Goal: Information Seeking & Learning: Compare options

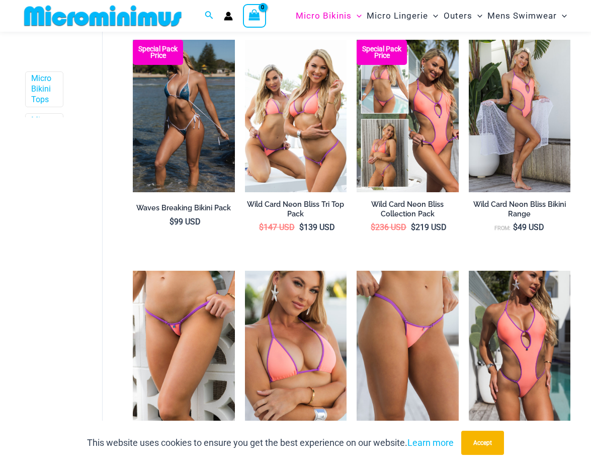
scroll to position [378, 0]
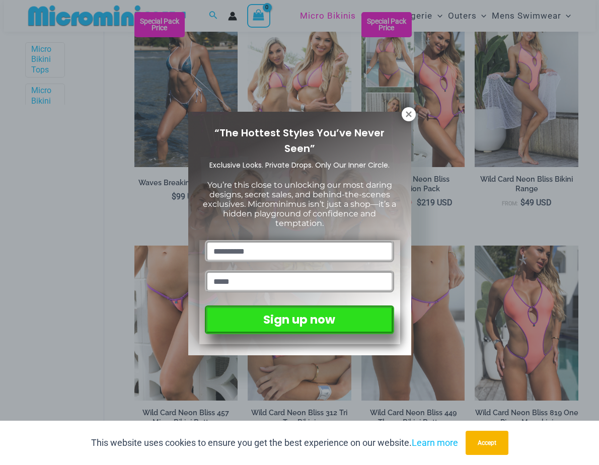
drag, startPoint x: 596, startPoint y: 53, endPoint x: 578, endPoint y: 120, distance: 69.8
click at [410, 112] on icon at bounding box center [408, 114] width 6 height 6
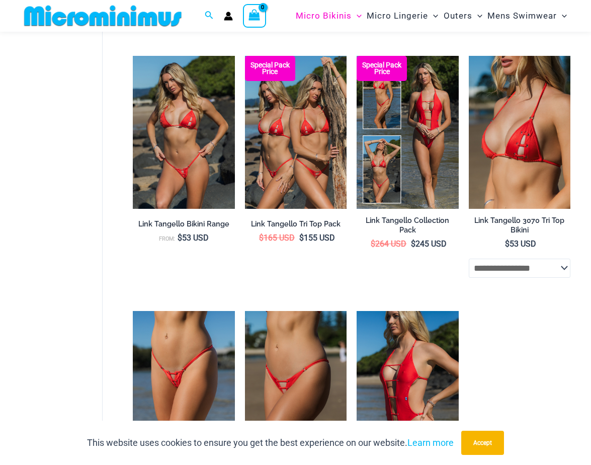
scroll to position [855, 0]
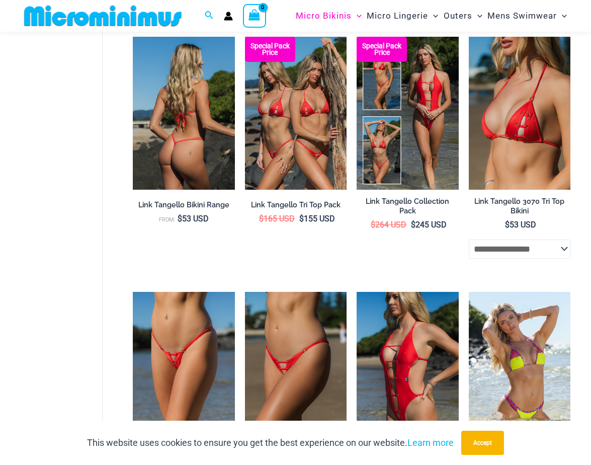
click at [172, 101] on img at bounding box center [184, 113] width 102 height 153
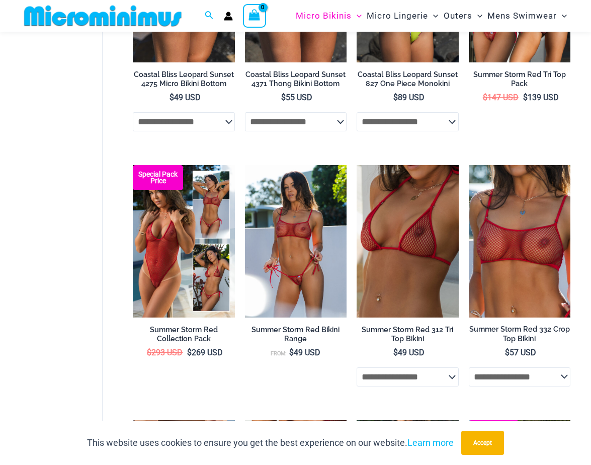
scroll to position [1753, 0]
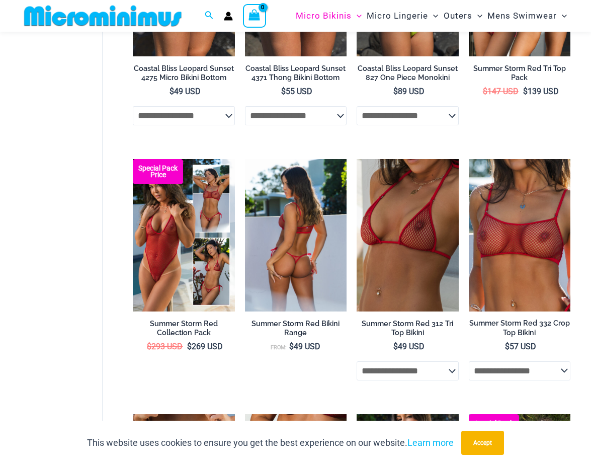
click at [293, 234] on img at bounding box center [296, 235] width 102 height 153
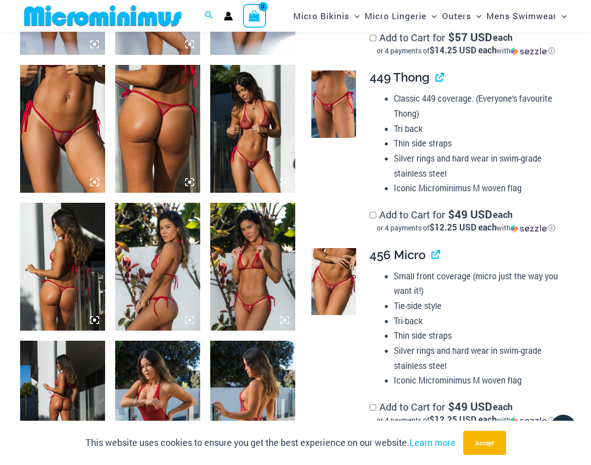
scroll to position [562, 0]
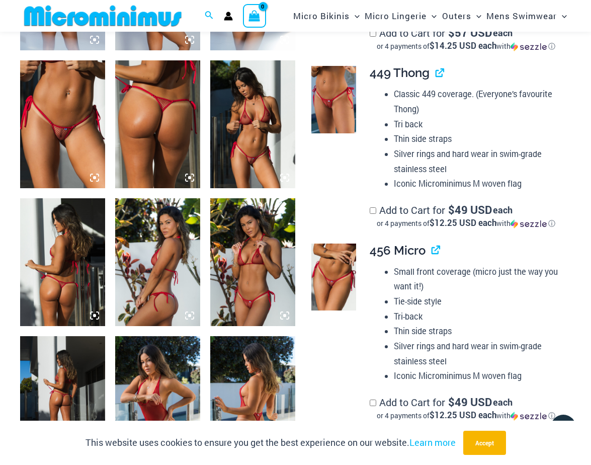
click at [222, 109] on img at bounding box center [252, 124] width 85 height 128
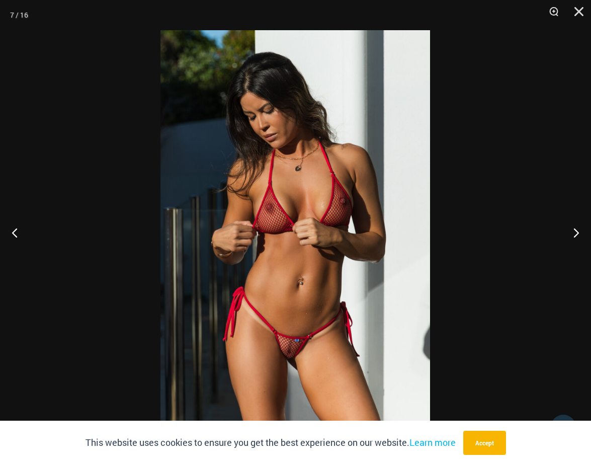
click at [262, 207] on img at bounding box center [295, 232] width 270 height 404
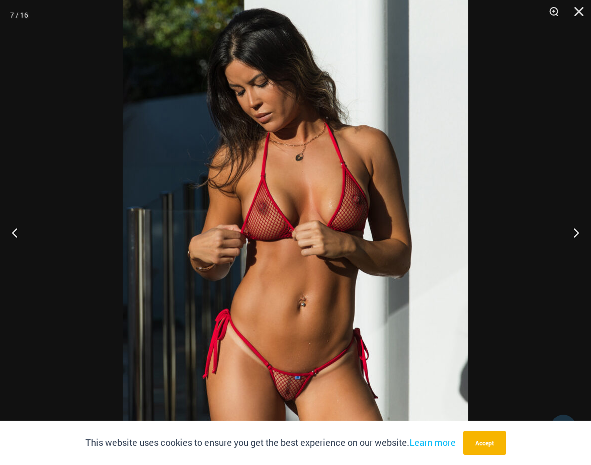
click at [262, 207] on img at bounding box center [296, 239] width 346 height 518
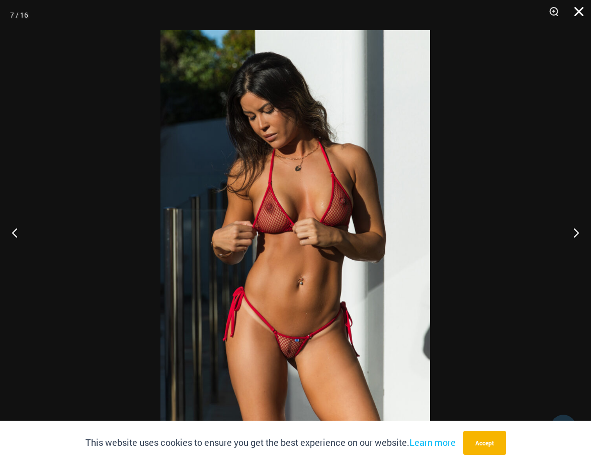
click at [577, 11] on button "Close" at bounding box center [575, 15] width 25 height 30
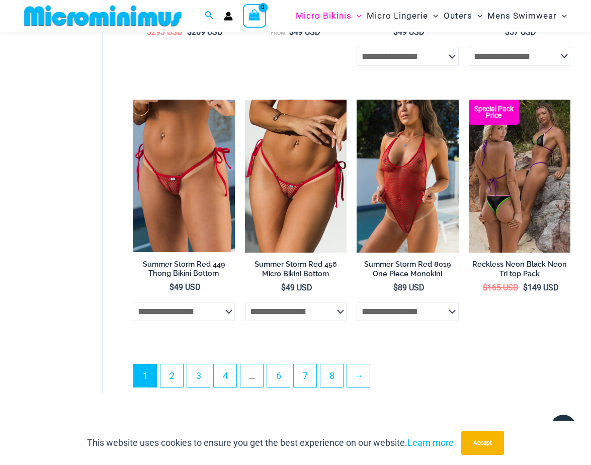
scroll to position [2074, 0]
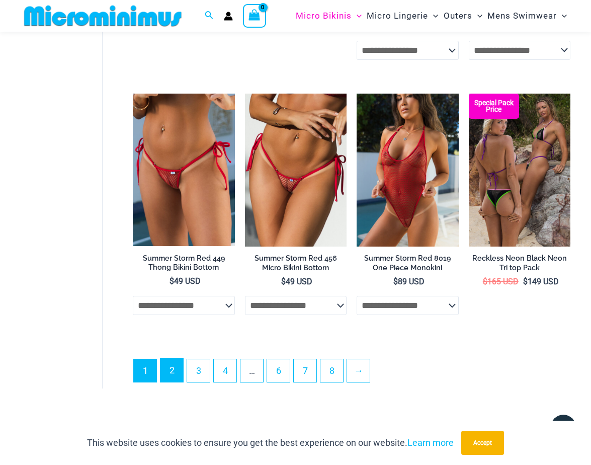
click at [168, 376] on link "2" at bounding box center [171, 370] width 23 height 24
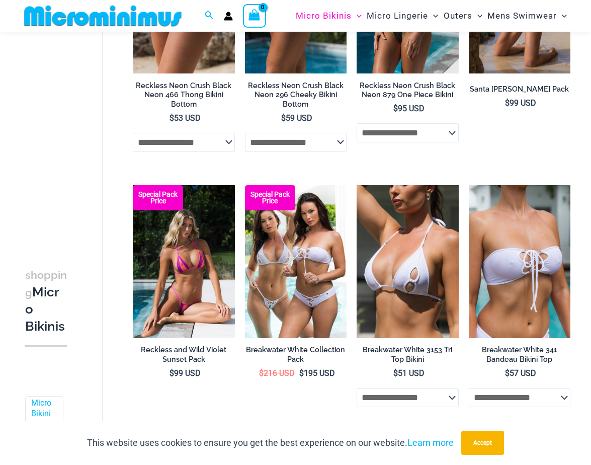
scroll to position [485, 0]
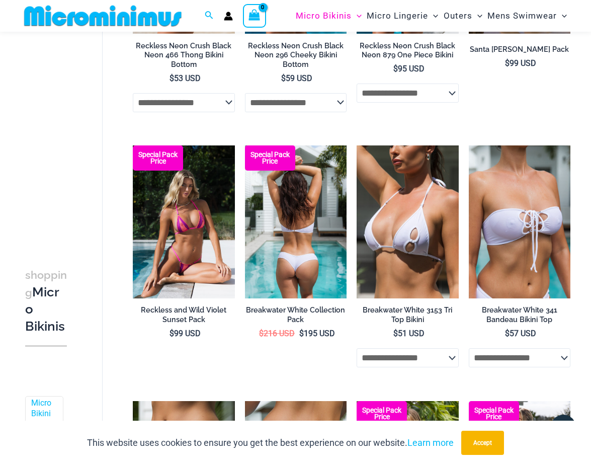
click at [272, 262] on img at bounding box center [296, 221] width 102 height 153
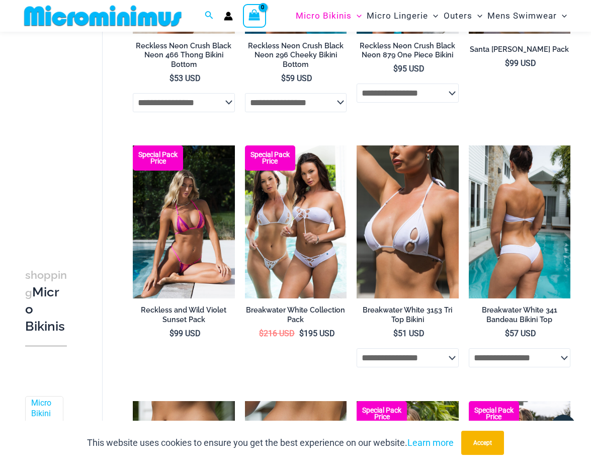
click at [515, 213] on img at bounding box center [520, 221] width 102 height 153
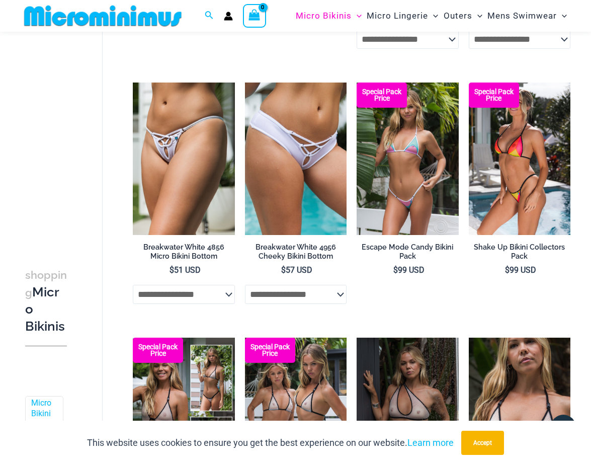
scroll to position [830, 0]
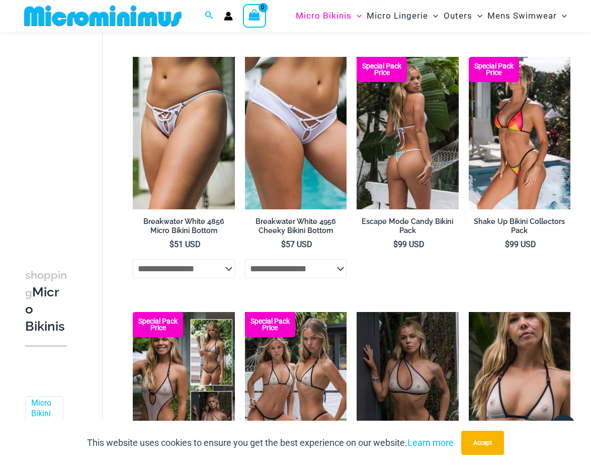
click at [403, 164] on img at bounding box center [408, 133] width 102 height 153
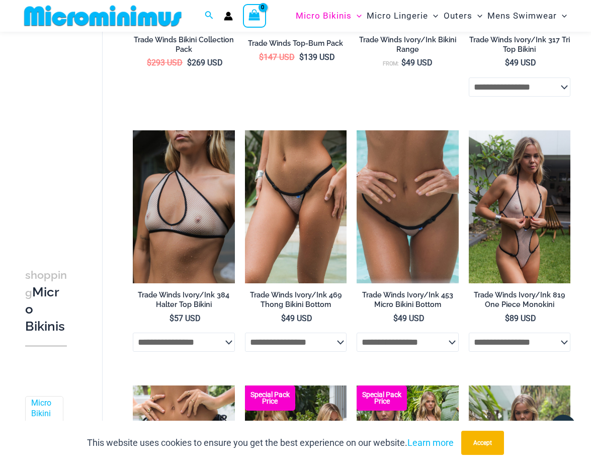
scroll to position [1277, 0]
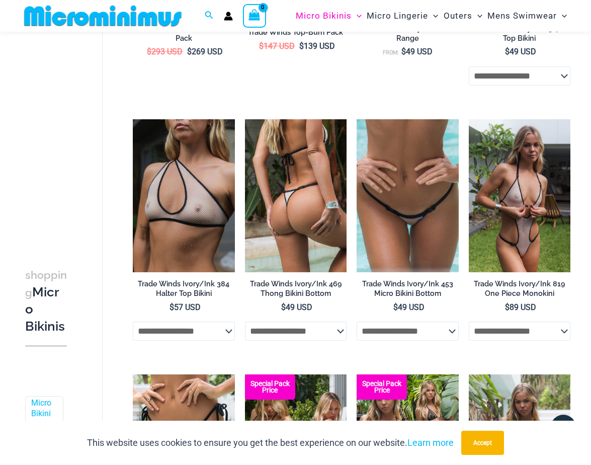
click at [301, 226] on img at bounding box center [296, 195] width 102 height 153
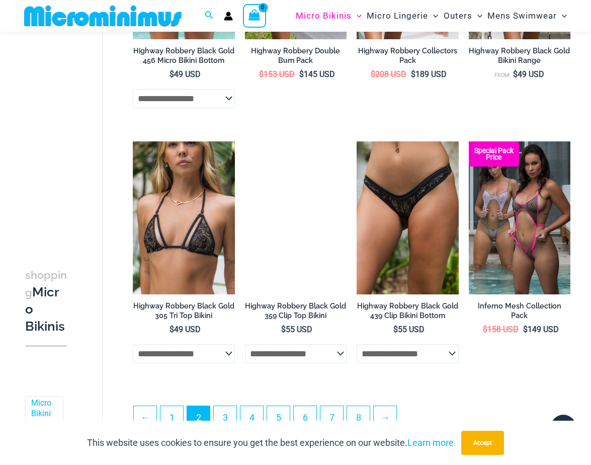
scroll to position [1768, 0]
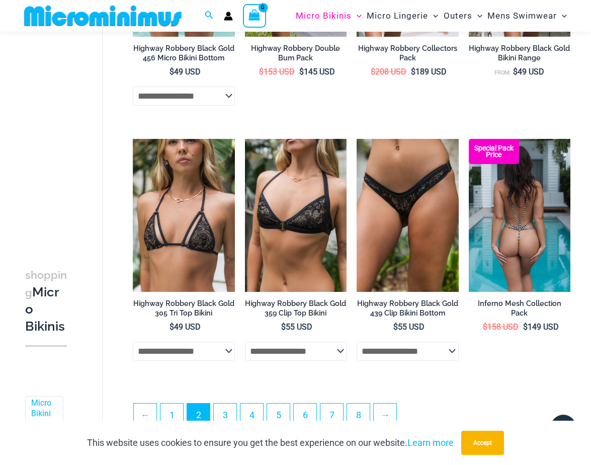
click at [501, 235] on img at bounding box center [520, 215] width 102 height 153
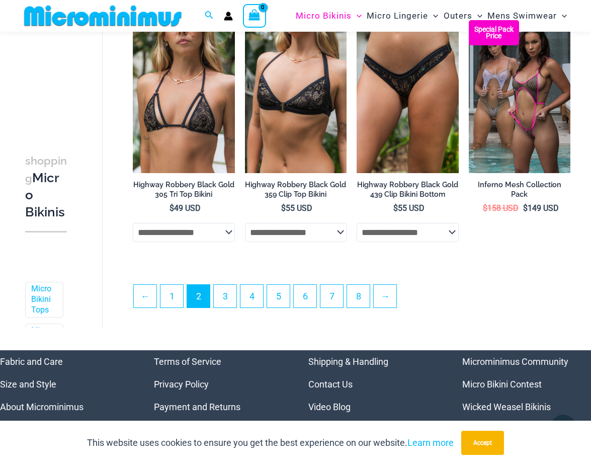
scroll to position [1940, 0]
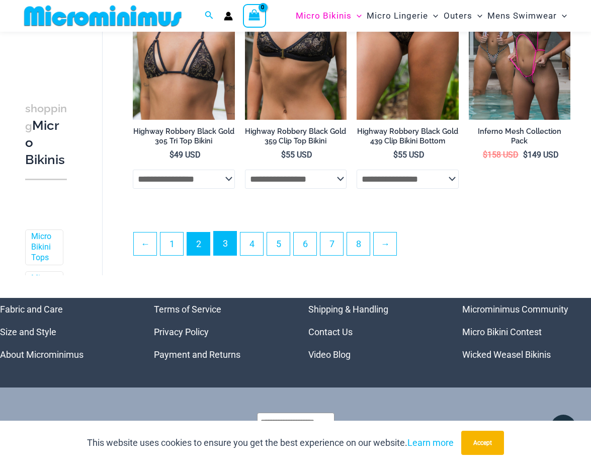
click at [223, 253] on link "3" at bounding box center [225, 243] width 23 height 24
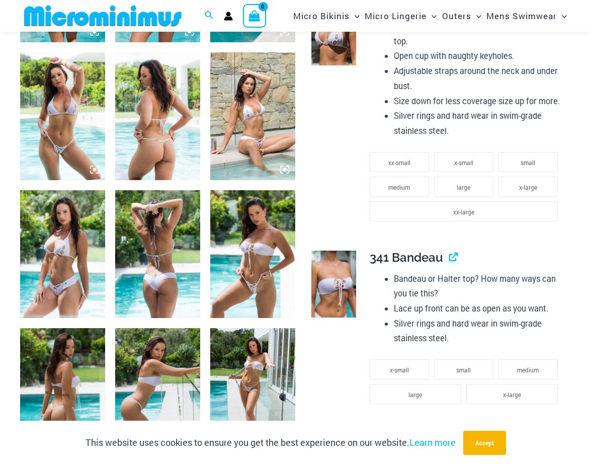
scroll to position [574, 0]
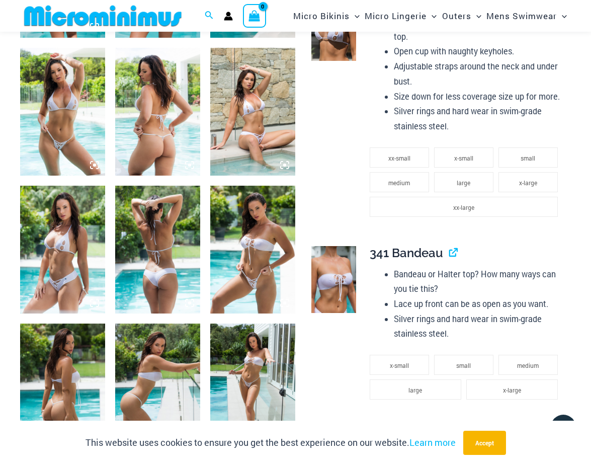
click at [38, 124] on img at bounding box center [62, 112] width 85 height 128
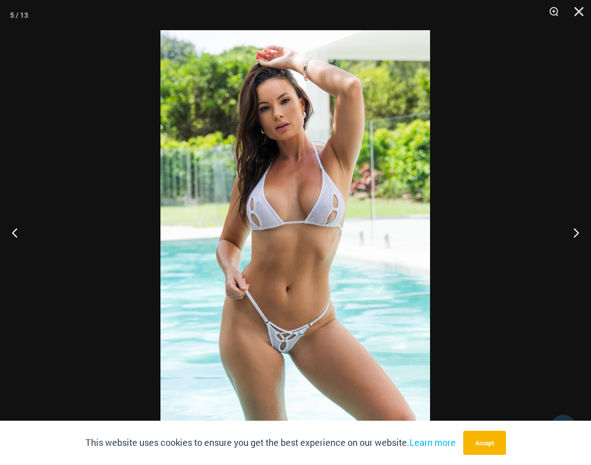
click at [316, 262] on img at bounding box center [295, 232] width 270 height 404
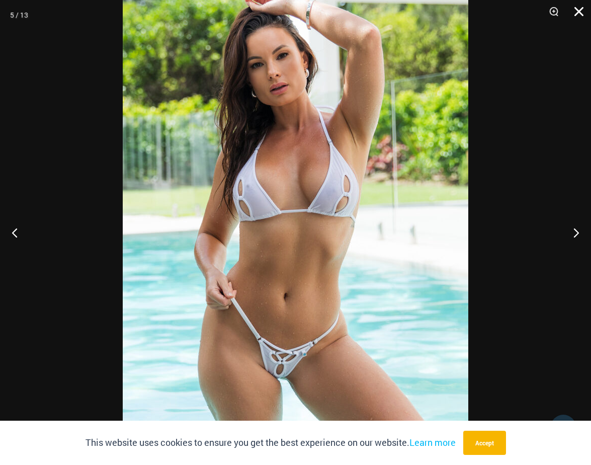
click at [580, 14] on button "Close" at bounding box center [575, 15] width 25 height 30
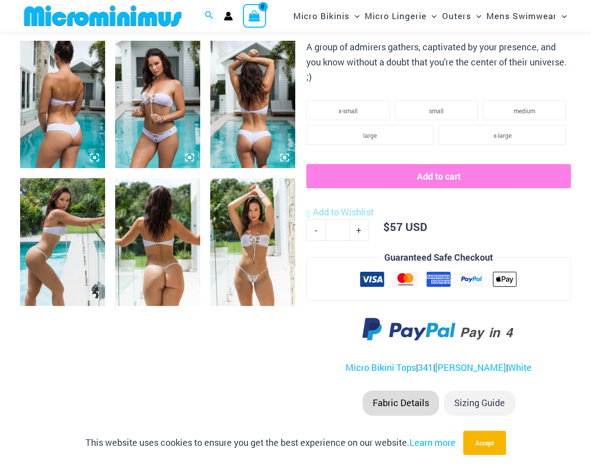
scroll to position [460, 0]
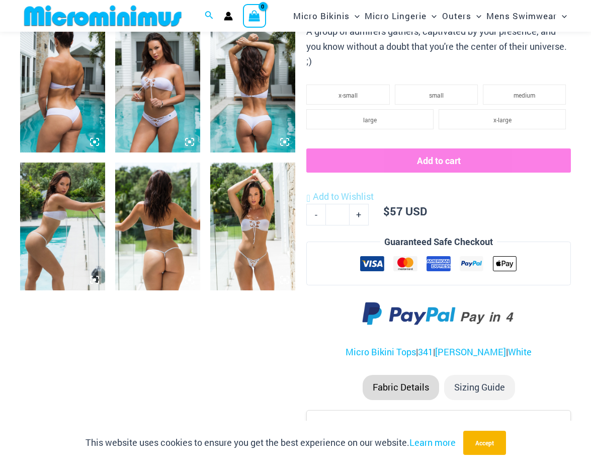
click at [264, 234] on img at bounding box center [252, 226] width 85 height 128
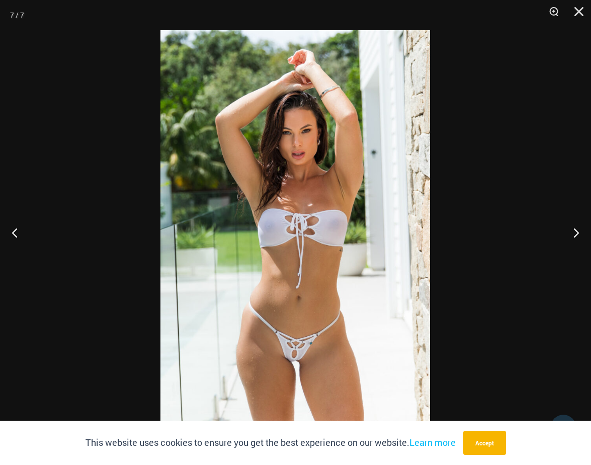
click at [264, 236] on img at bounding box center [295, 232] width 270 height 404
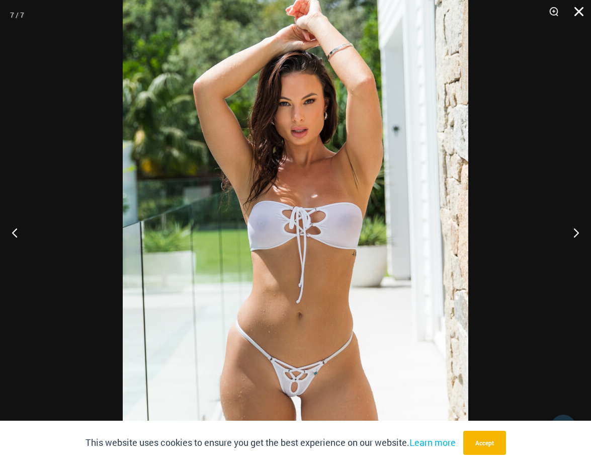
click at [578, 8] on button "Close" at bounding box center [575, 15] width 25 height 30
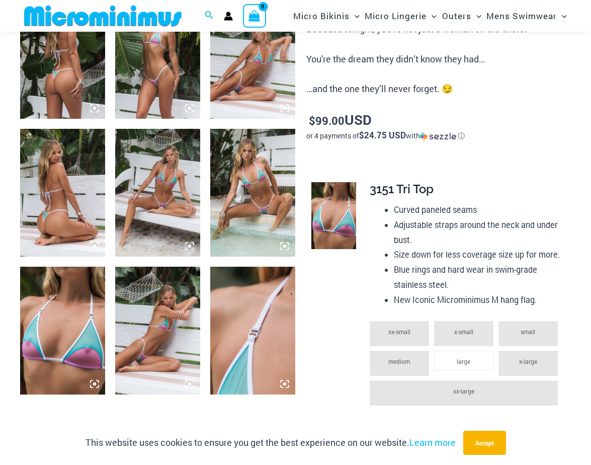
scroll to position [506, 0]
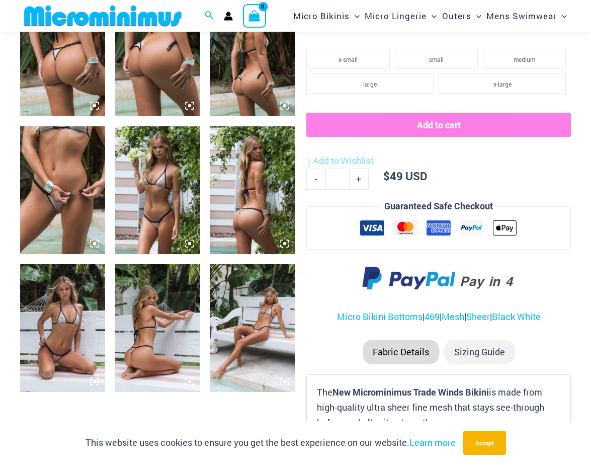
scroll to position [500, 0]
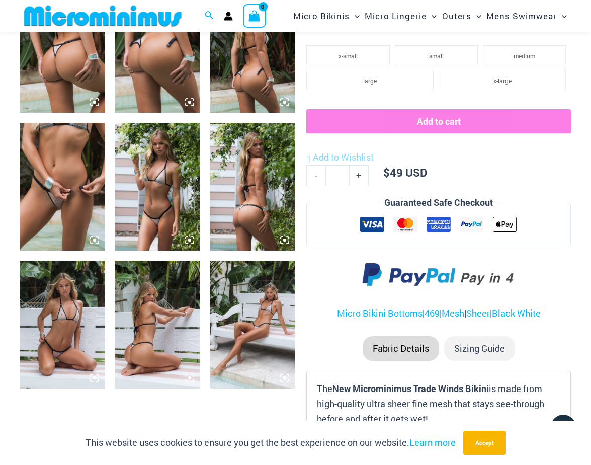
click at [55, 181] on img at bounding box center [62, 187] width 85 height 128
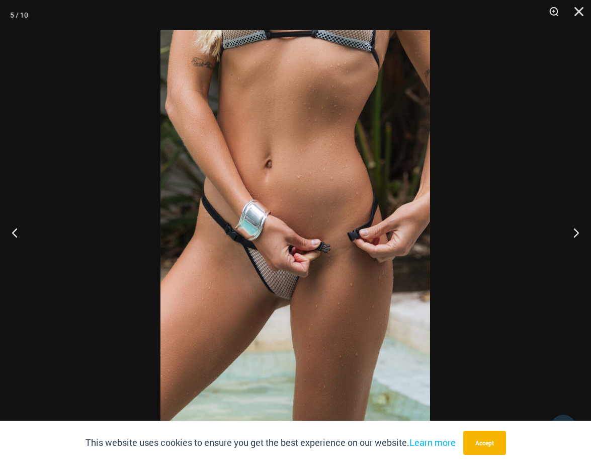
click at [256, 208] on img at bounding box center [295, 232] width 270 height 404
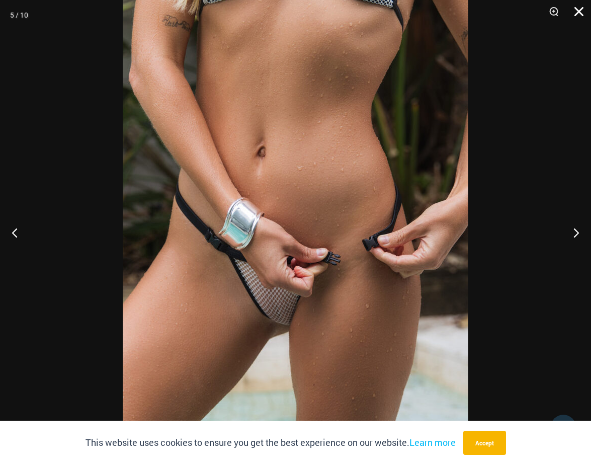
click at [577, 9] on button "Close" at bounding box center [575, 15] width 25 height 30
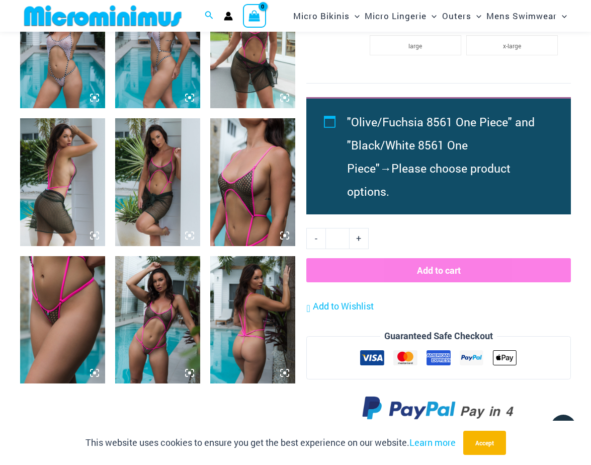
scroll to position [819, 0]
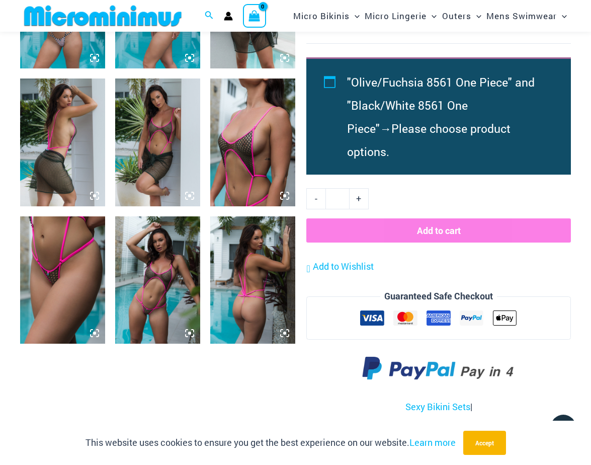
click at [155, 283] on img at bounding box center [157, 280] width 85 height 128
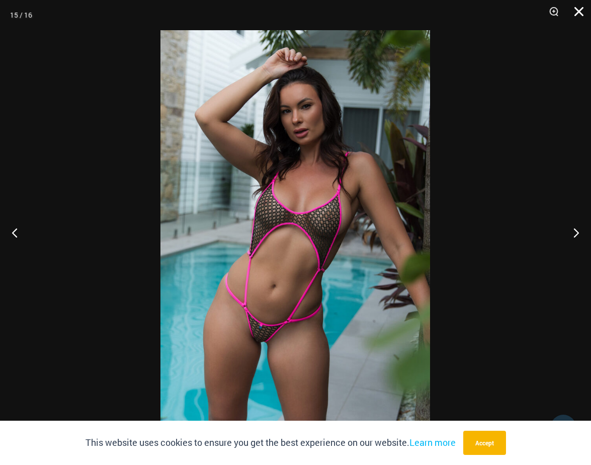
click at [577, 11] on button "Close" at bounding box center [575, 15] width 25 height 30
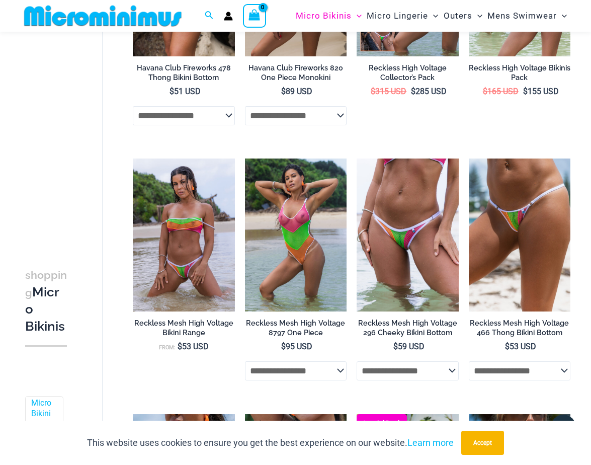
scroll to position [1495, 0]
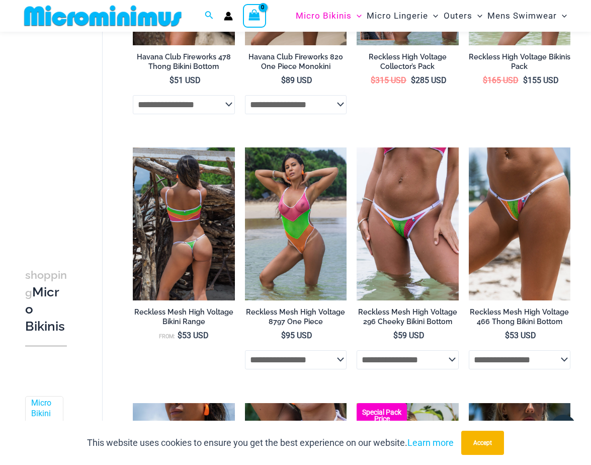
click at [190, 248] on img at bounding box center [184, 223] width 102 height 153
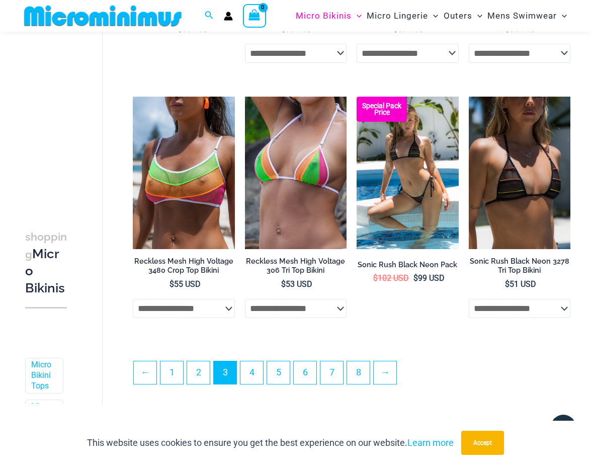
scroll to position [1809, 0]
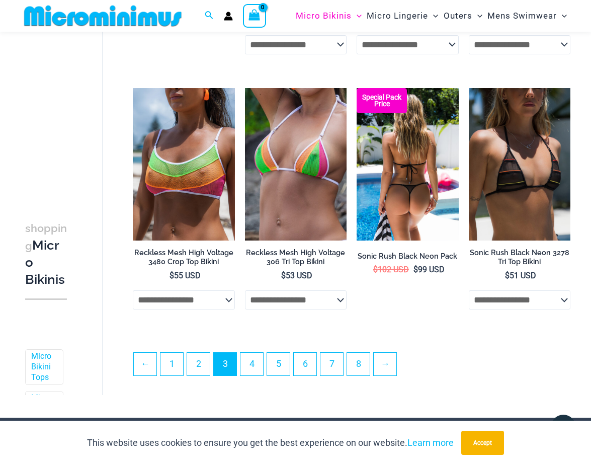
click at [403, 181] on img at bounding box center [408, 164] width 102 height 153
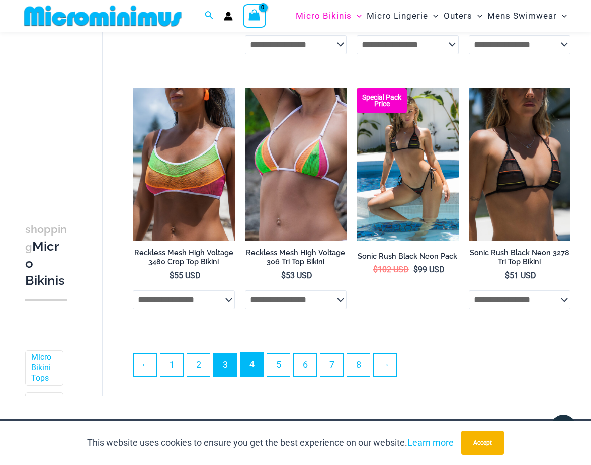
click at [252, 373] on link "4" at bounding box center [251, 365] width 23 height 24
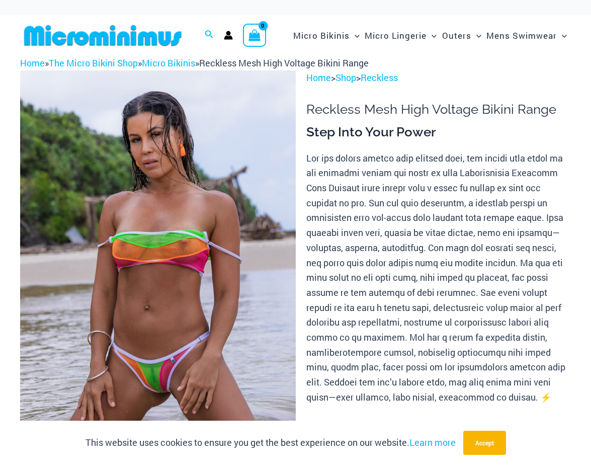
click at [156, 353] on img at bounding box center [158, 276] width 276 height 413
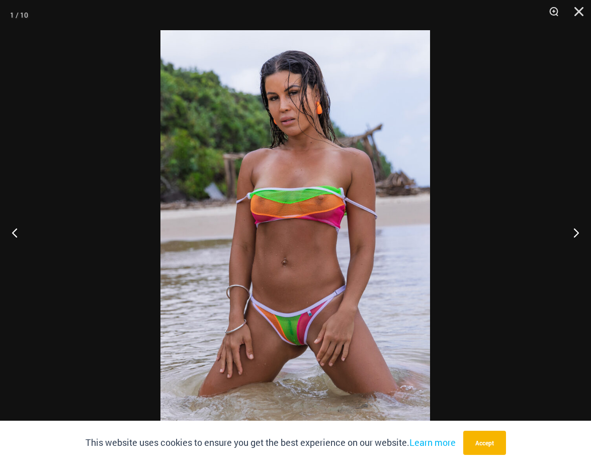
click at [283, 306] on img at bounding box center [295, 232] width 270 height 404
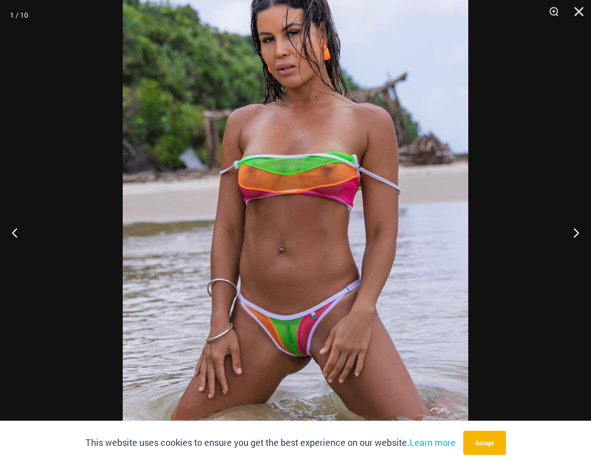
click at [283, 306] on img at bounding box center [296, 212] width 346 height 518
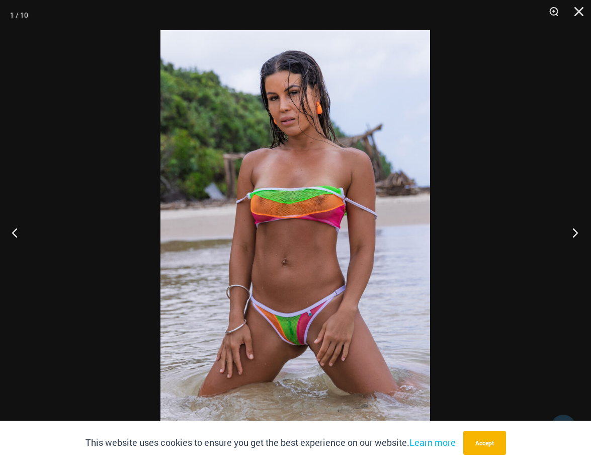
click at [574, 229] on button "Next" at bounding box center [572, 232] width 38 height 50
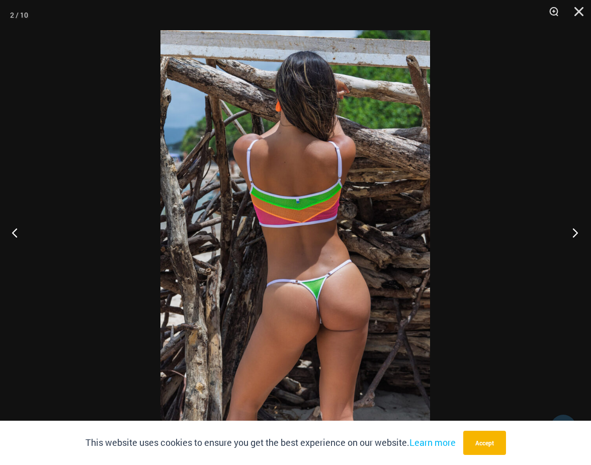
click at [574, 229] on button "Next" at bounding box center [572, 232] width 38 height 50
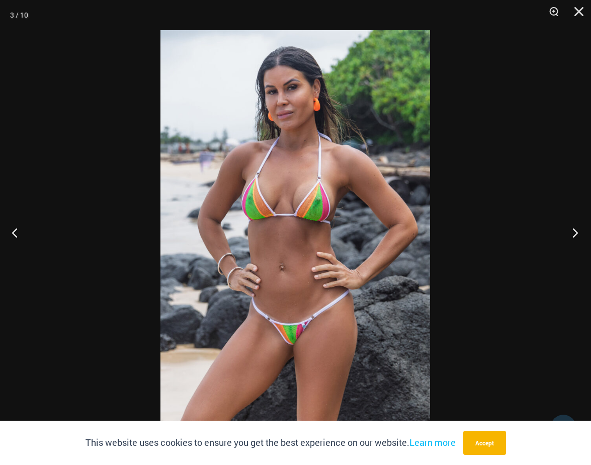
click at [574, 229] on button "Next" at bounding box center [572, 232] width 38 height 50
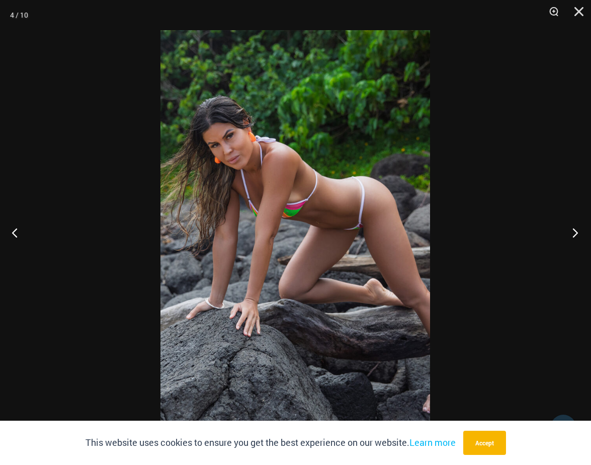
click at [574, 229] on button "Next" at bounding box center [572, 232] width 38 height 50
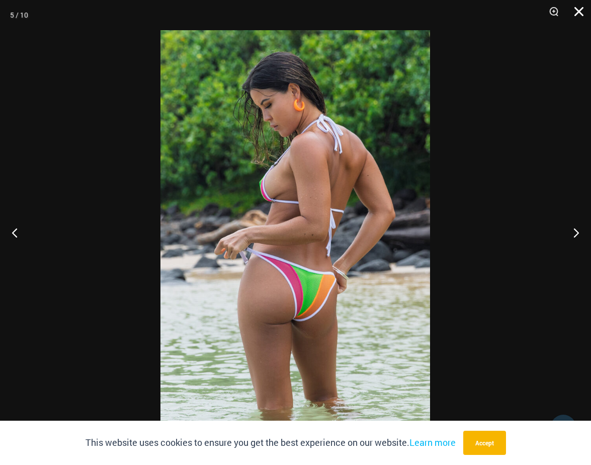
click at [583, 16] on button "Close" at bounding box center [575, 15] width 25 height 30
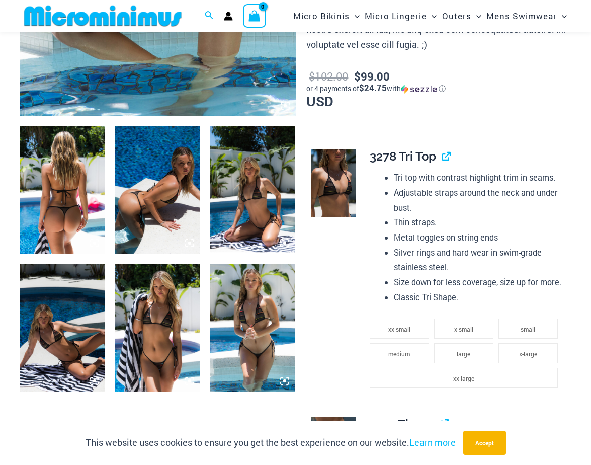
scroll to position [400, 0]
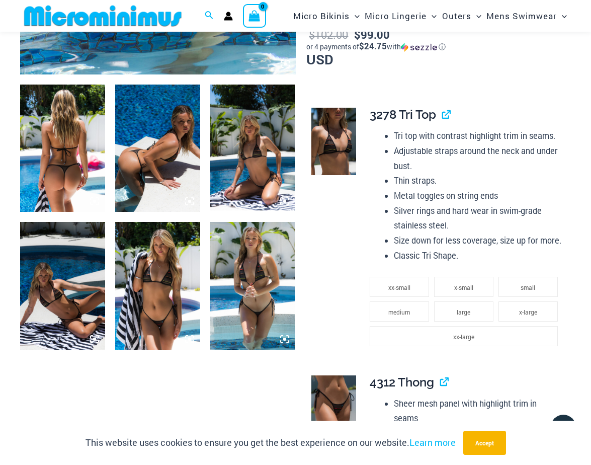
click at [69, 302] on img at bounding box center [62, 286] width 85 height 128
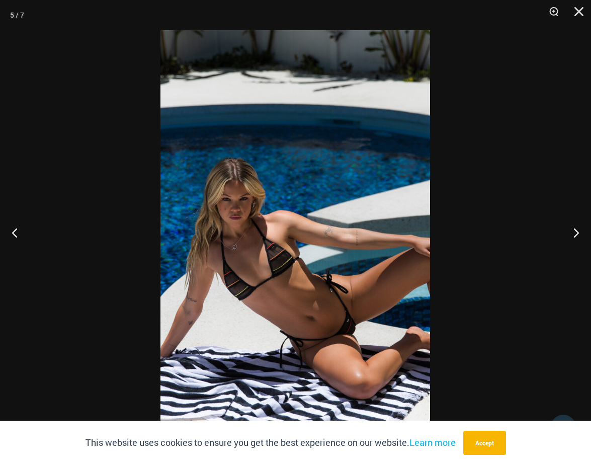
click at [237, 298] on img at bounding box center [295, 232] width 270 height 404
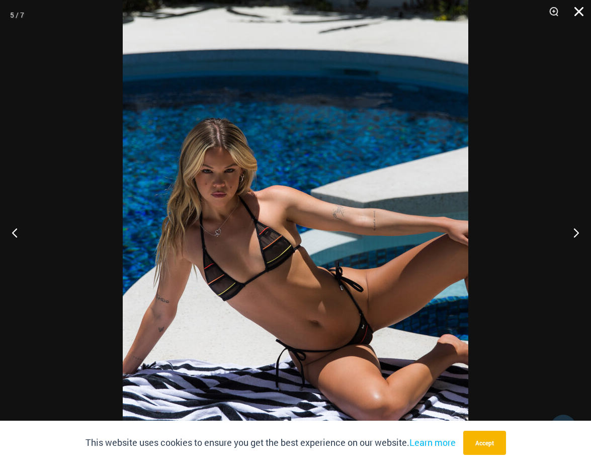
click at [584, 11] on button "Close" at bounding box center [575, 15] width 25 height 30
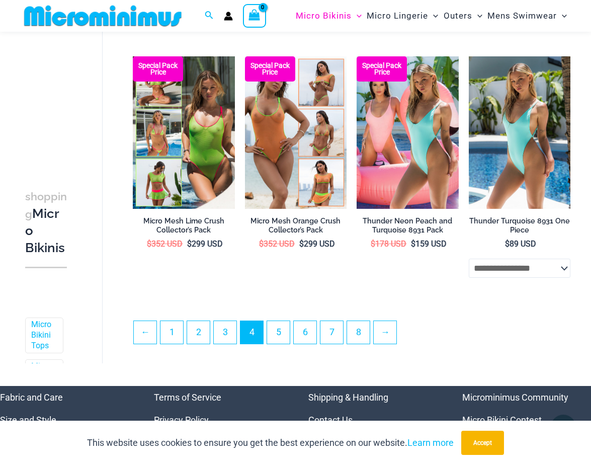
scroll to position [1828, 0]
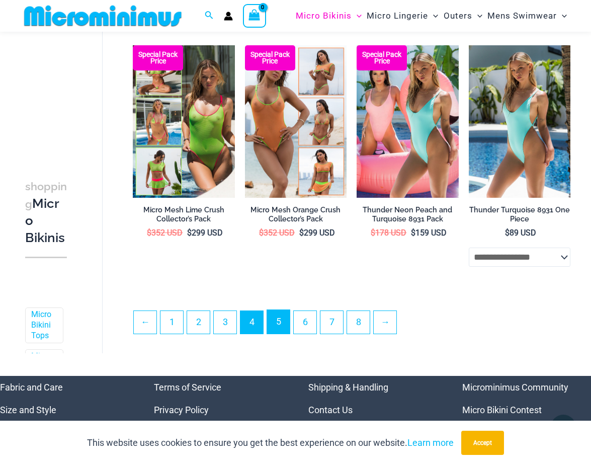
click at [289, 327] on link "5" at bounding box center [278, 322] width 23 height 24
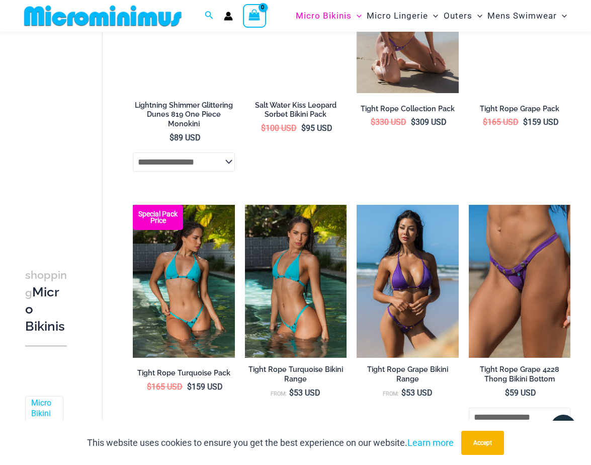
scroll to position [1189, 0]
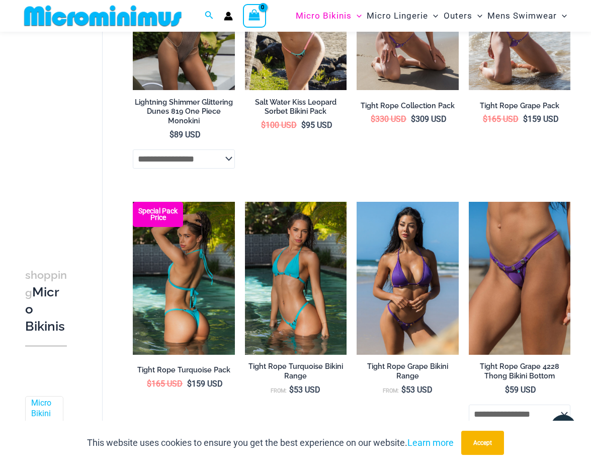
click at [201, 301] on img at bounding box center [184, 278] width 102 height 153
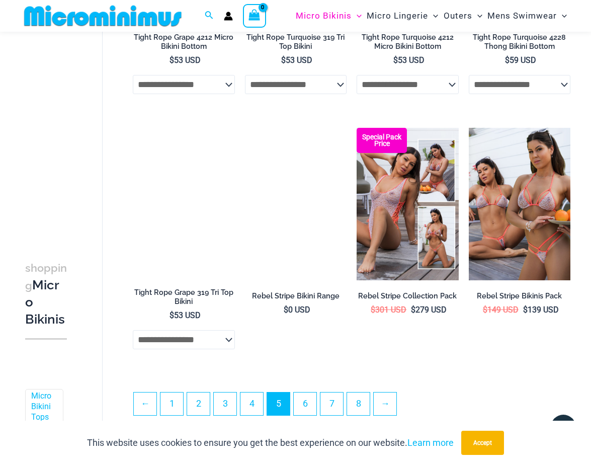
scroll to position [1799, 0]
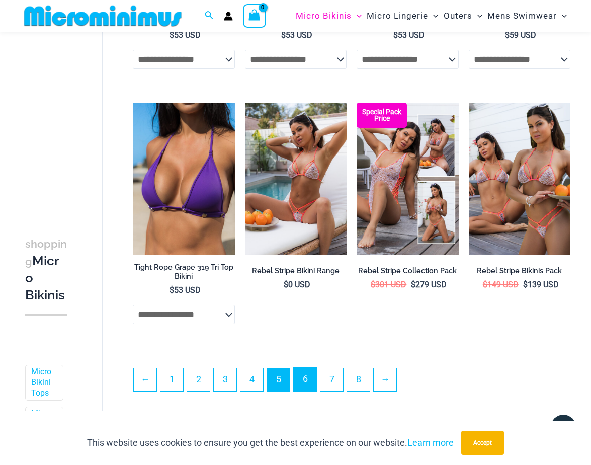
click at [300, 390] on link "6" at bounding box center [305, 379] width 23 height 24
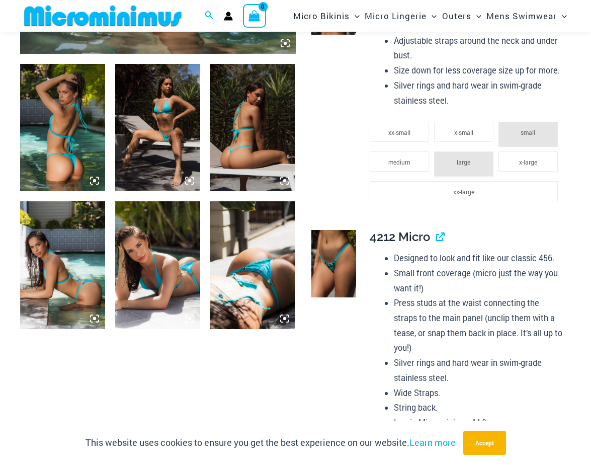
scroll to position [430, 0]
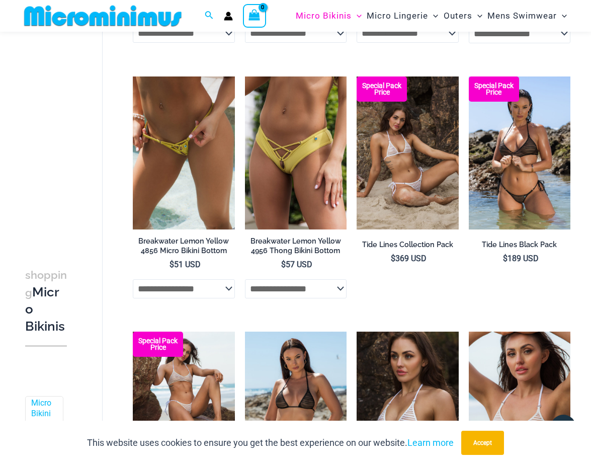
scroll to position [785, 0]
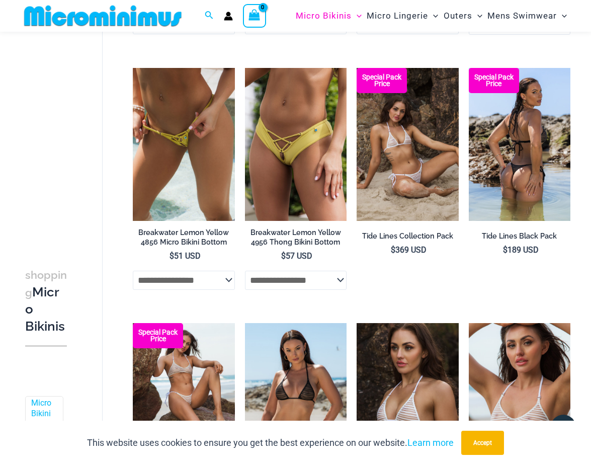
click at [510, 161] on img at bounding box center [520, 144] width 102 height 153
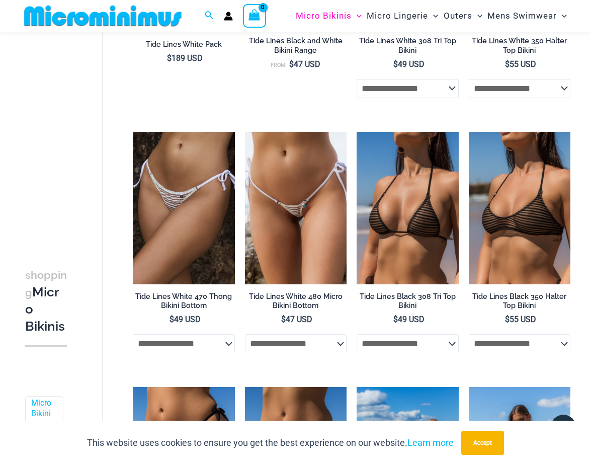
scroll to position [1251, 0]
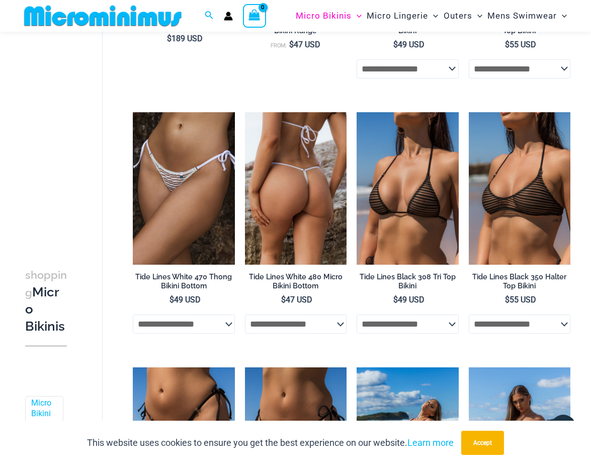
click at [296, 211] on img at bounding box center [296, 188] width 102 height 153
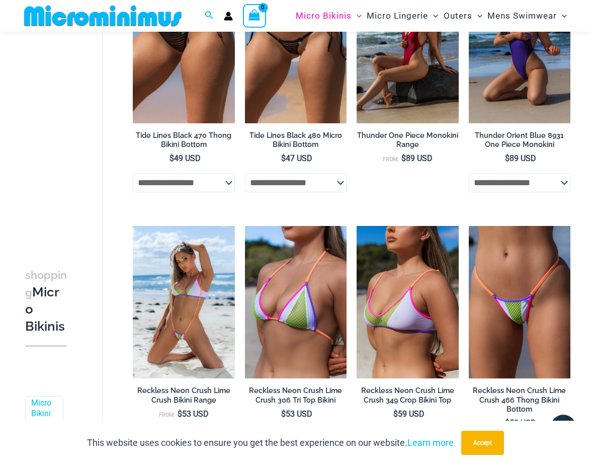
scroll to position [1686, 0]
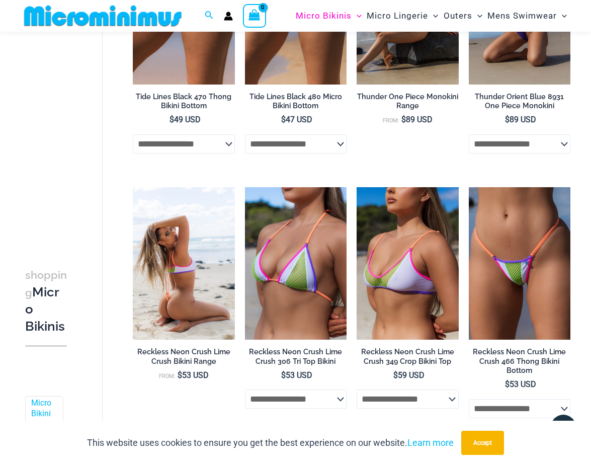
click at [190, 275] on img at bounding box center [184, 263] width 102 height 153
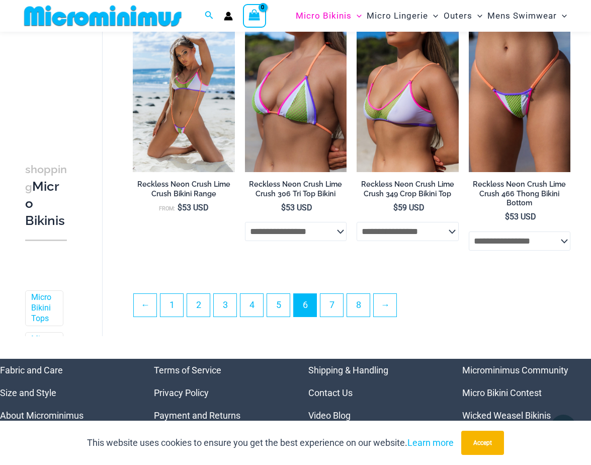
scroll to position [1862, 0]
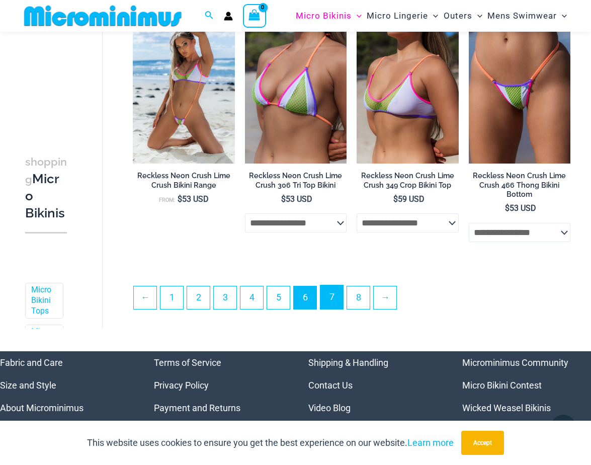
click at [332, 302] on link "7" at bounding box center [331, 297] width 23 height 24
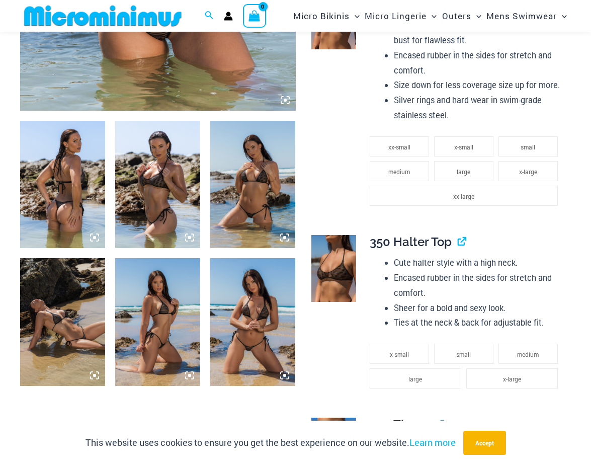
scroll to position [373, 0]
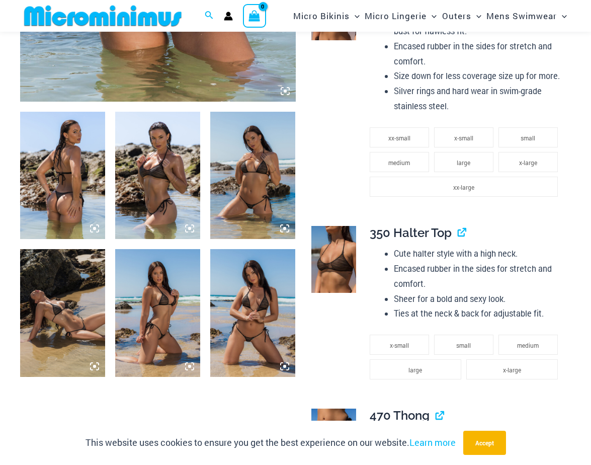
click at [249, 188] on img at bounding box center [252, 176] width 85 height 128
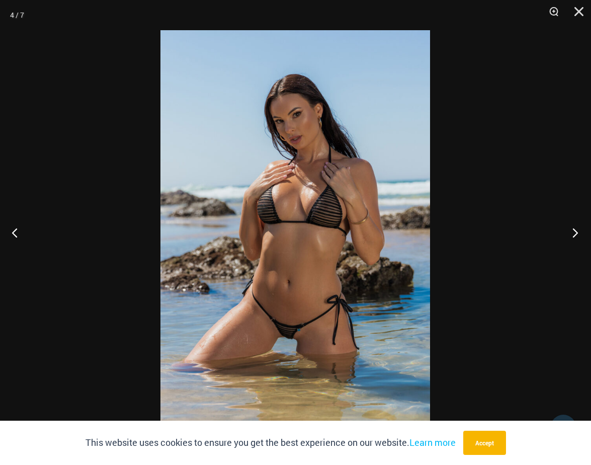
click at [576, 229] on button "Next" at bounding box center [572, 232] width 38 height 50
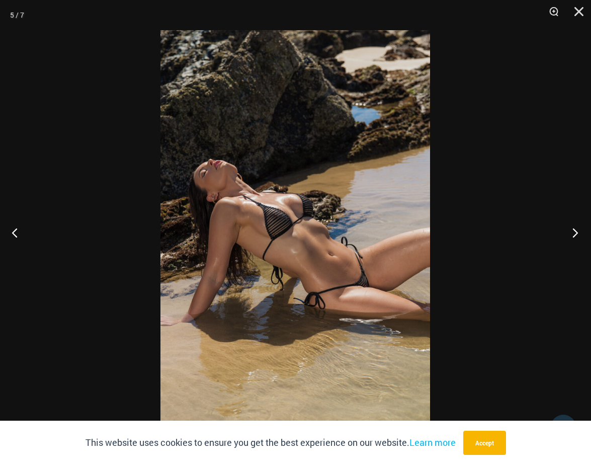
click at [576, 229] on button "Next" at bounding box center [572, 232] width 38 height 50
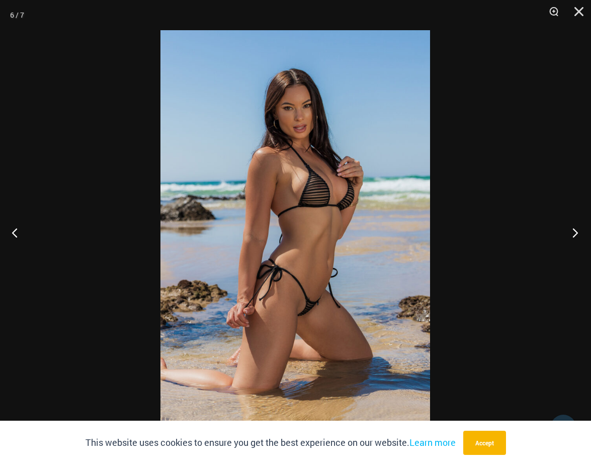
click at [576, 229] on button "Next" at bounding box center [572, 232] width 38 height 50
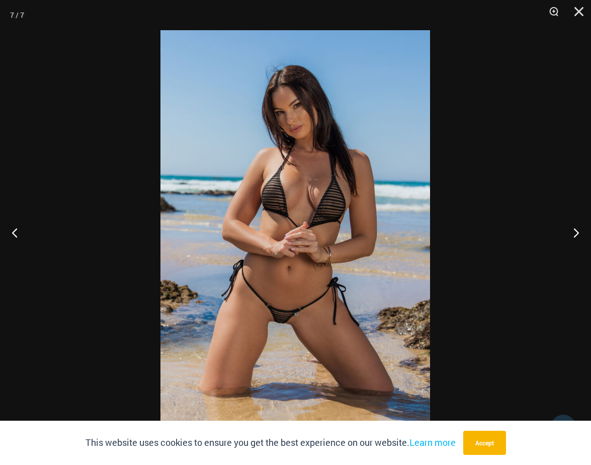
click at [351, 258] on img at bounding box center [295, 232] width 270 height 404
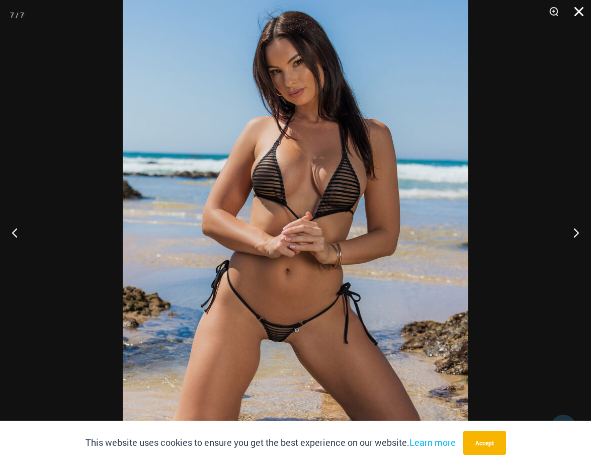
click at [578, 11] on button "Close" at bounding box center [575, 15] width 25 height 30
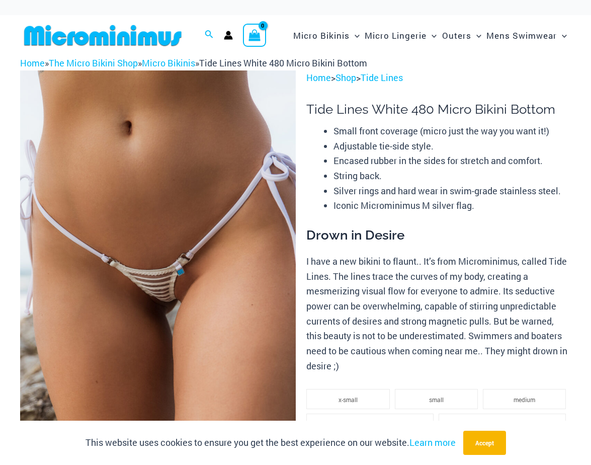
click at [189, 276] on img at bounding box center [158, 276] width 276 height 413
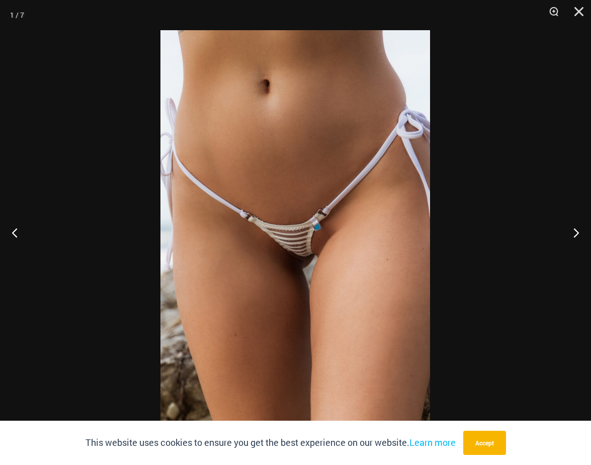
click at [189, 276] on img at bounding box center [295, 232] width 270 height 404
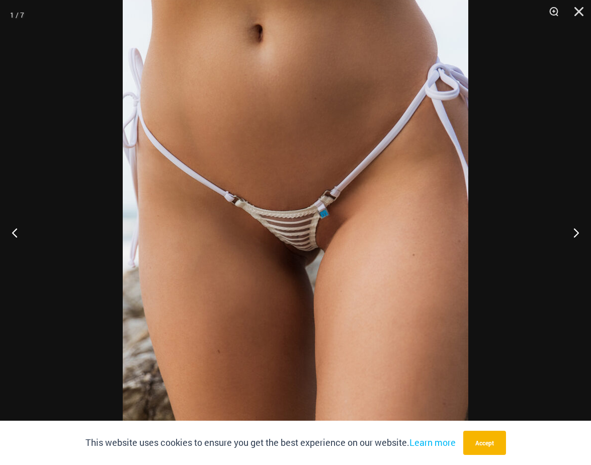
click at [189, 276] on img at bounding box center [296, 220] width 346 height 518
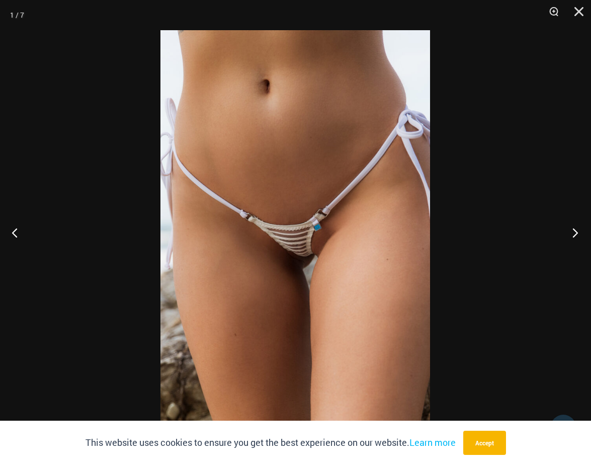
click at [578, 233] on button "Next" at bounding box center [572, 232] width 38 height 50
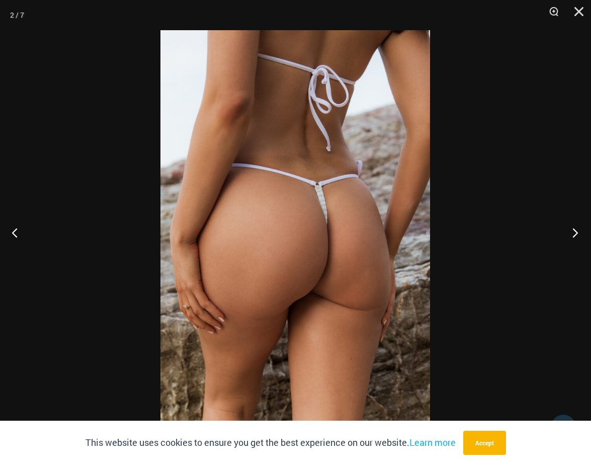
click at [578, 233] on button "Next" at bounding box center [572, 232] width 38 height 50
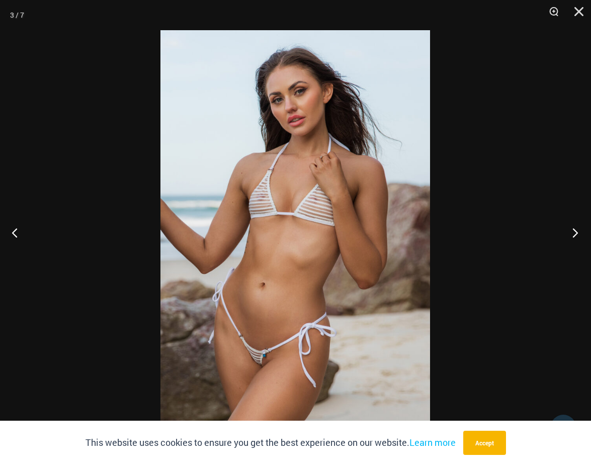
click at [578, 233] on button "Next" at bounding box center [572, 232] width 38 height 50
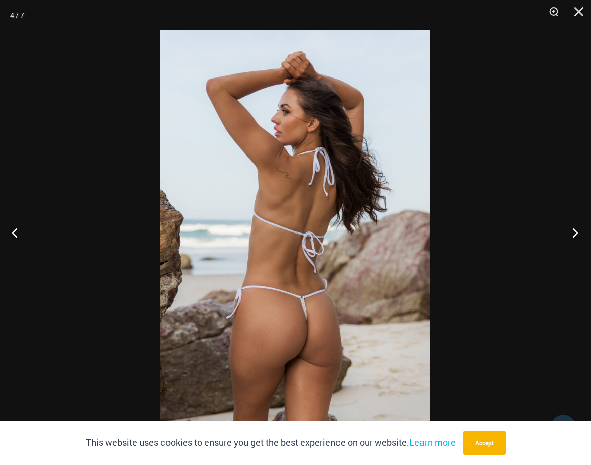
click at [578, 233] on button "Next" at bounding box center [572, 232] width 38 height 50
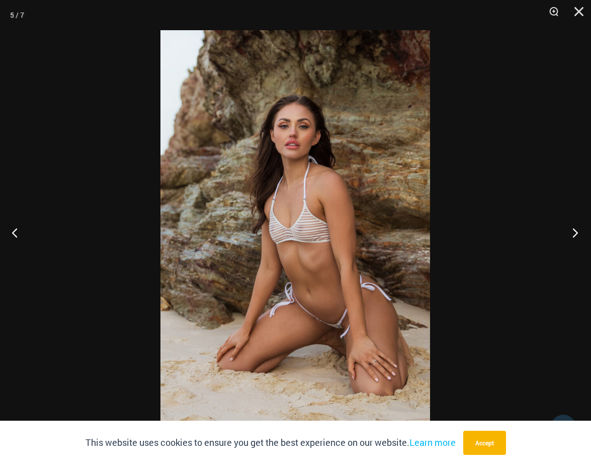
click at [578, 233] on button "Next" at bounding box center [572, 232] width 38 height 50
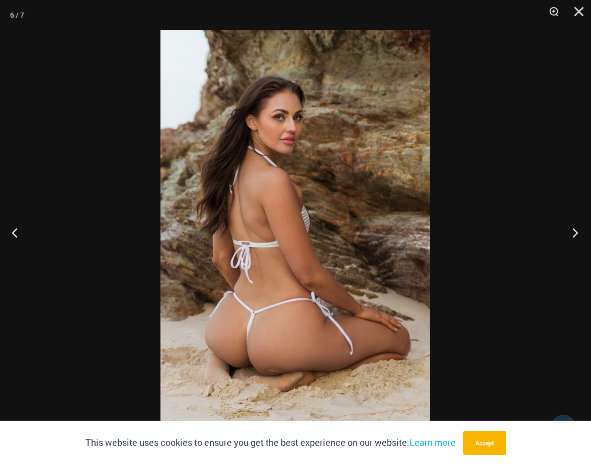
click at [578, 233] on button "Next" at bounding box center [572, 232] width 38 height 50
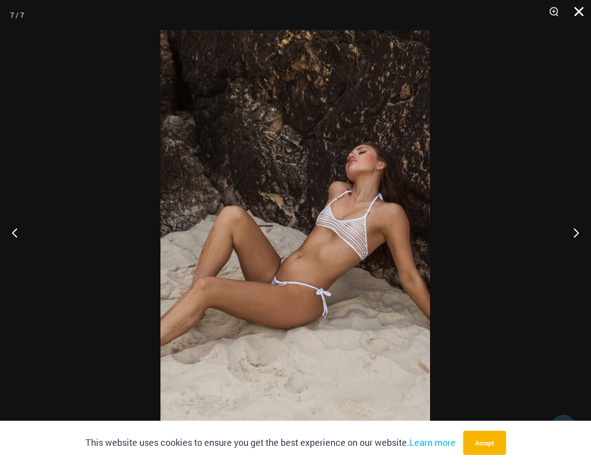
click at [582, 12] on button "Close" at bounding box center [575, 15] width 25 height 30
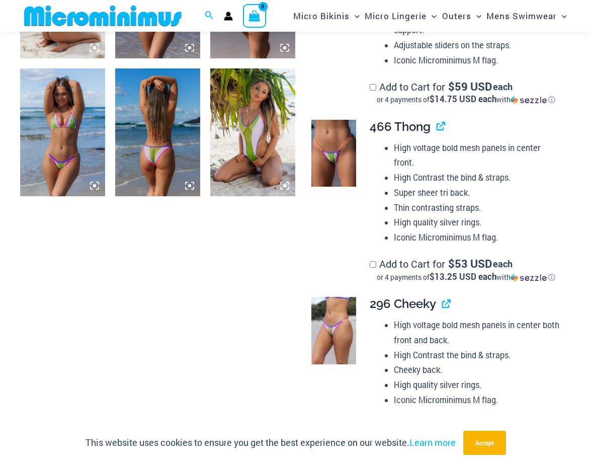
scroll to position [578, 0]
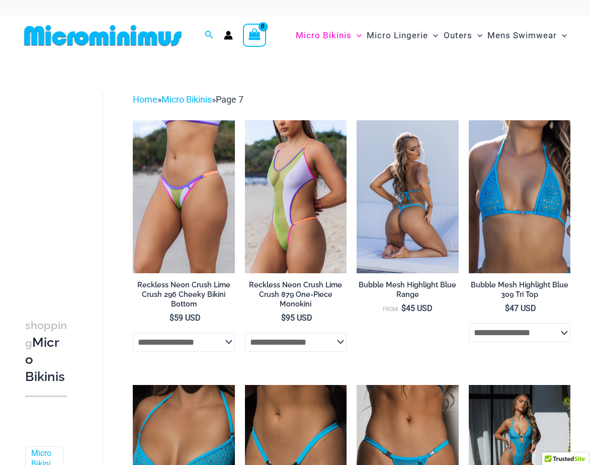
click at [409, 235] on img at bounding box center [408, 196] width 102 height 153
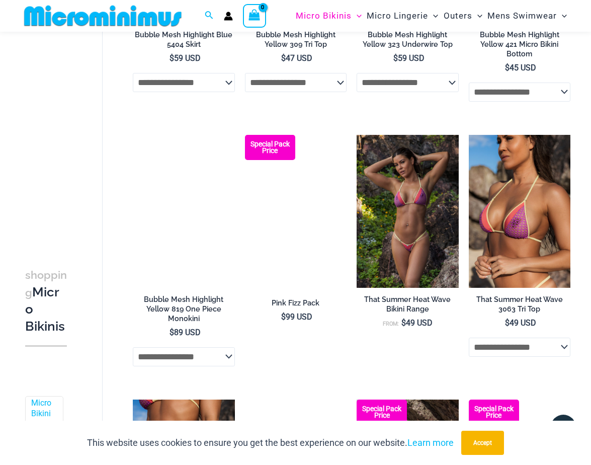
scroll to position [809, 0]
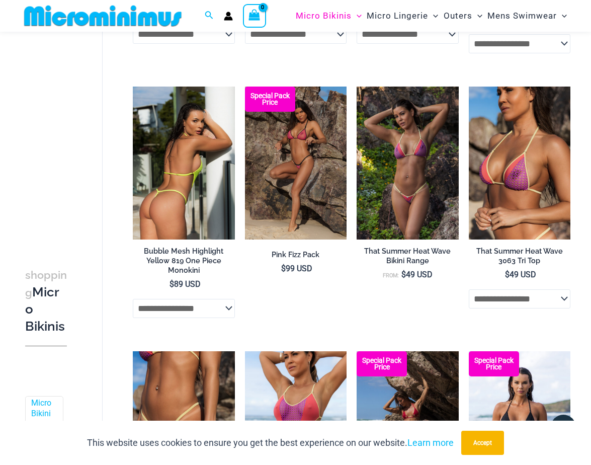
click at [176, 197] on img at bounding box center [184, 163] width 102 height 153
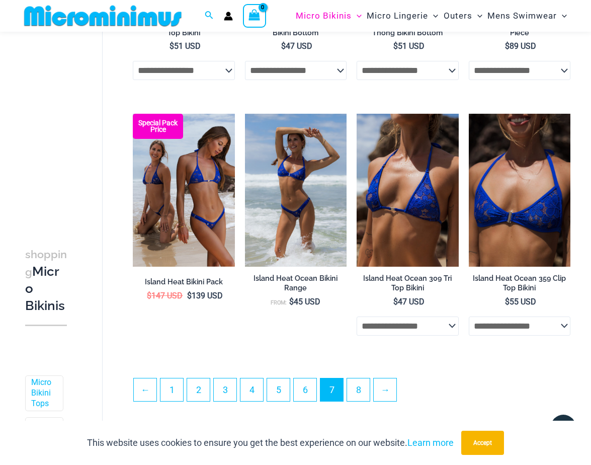
scroll to position [1849, 0]
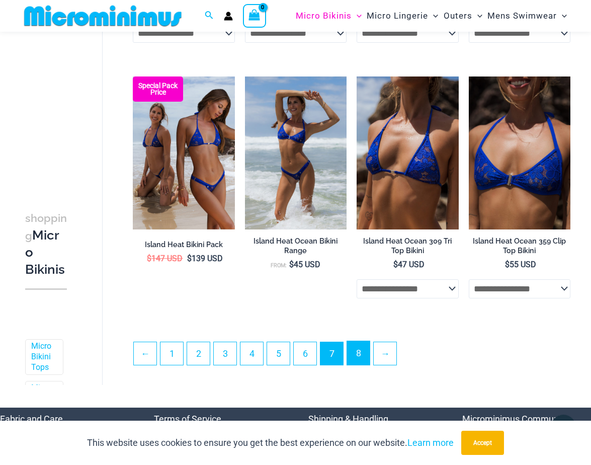
click at [362, 355] on link "8" at bounding box center [358, 353] width 23 height 24
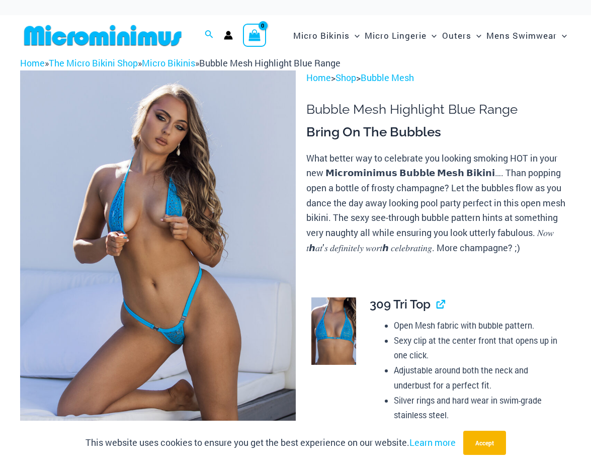
click at [178, 327] on img at bounding box center [158, 276] width 276 height 413
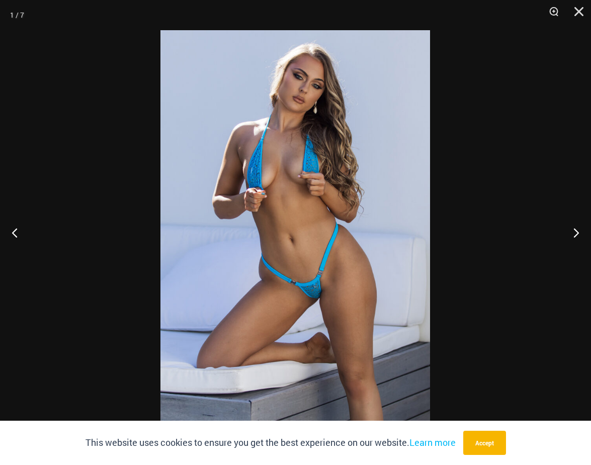
click at [286, 323] on img at bounding box center [295, 232] width 270 height 404
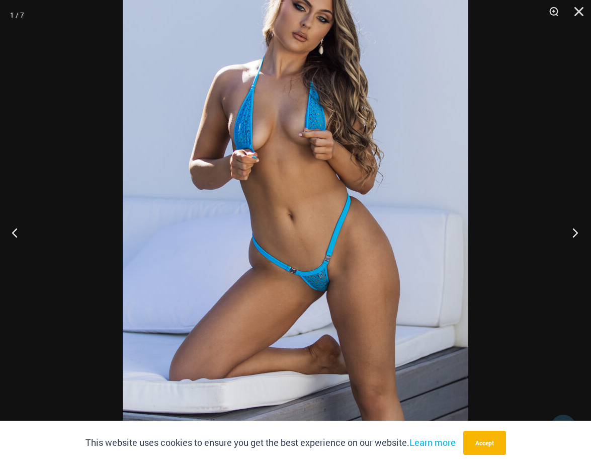
click at [577, 230] on button "Next" at bounding box center [572, 232] width 38 height 50
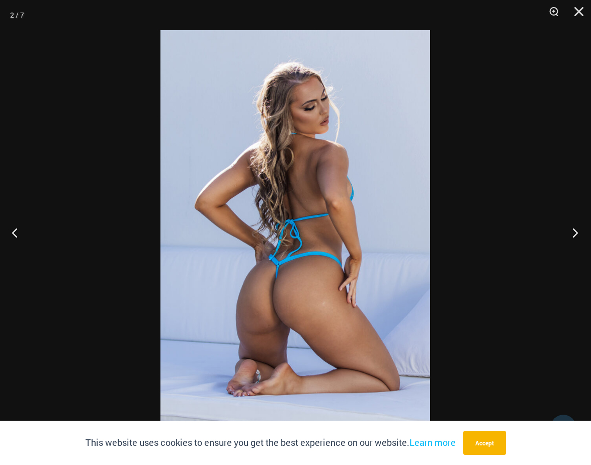
click at [577, 230] on button "Next" at bounding box center [572, 232] width 38 height 50
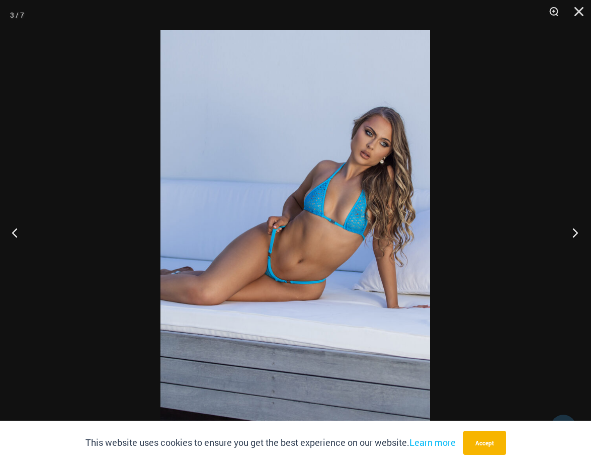
click at [577, 230] on button "Next" at bounding box center [572, 232] width 38 height 50
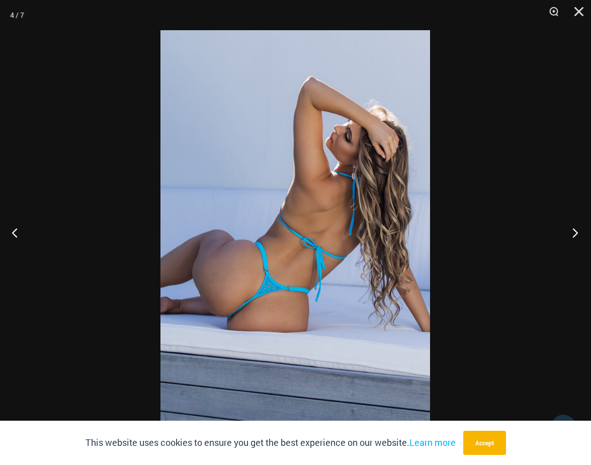
click at [577, 230] on button "Next" at bounding box center [572, 232] width 38 height 50
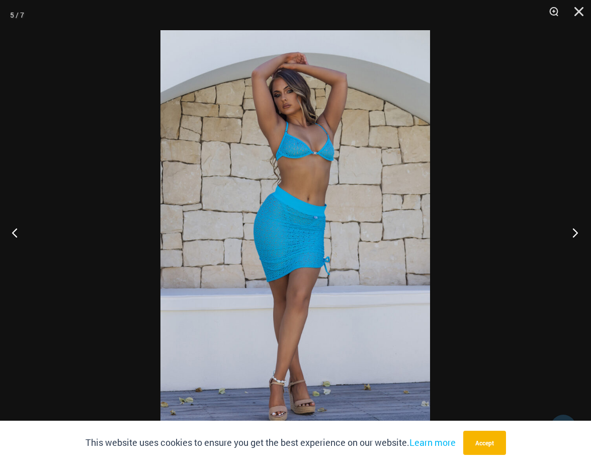
click at [577, 230] on button "Next" at bounding box center [572, 232] width 38 height 50
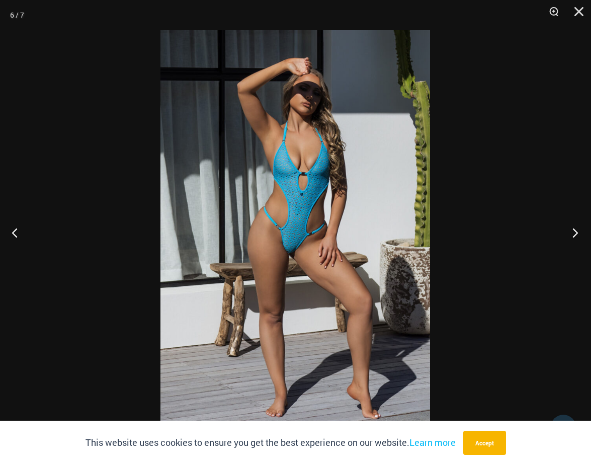
click at [577, 230] on button "Next" at bounding box center [572, 232] width 38 height 50
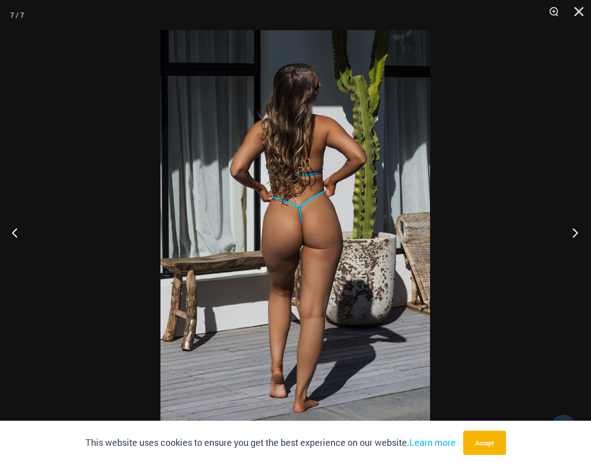
click at [577, 230] on button "Next" at bounding box center [572, 232] width 38 height 50
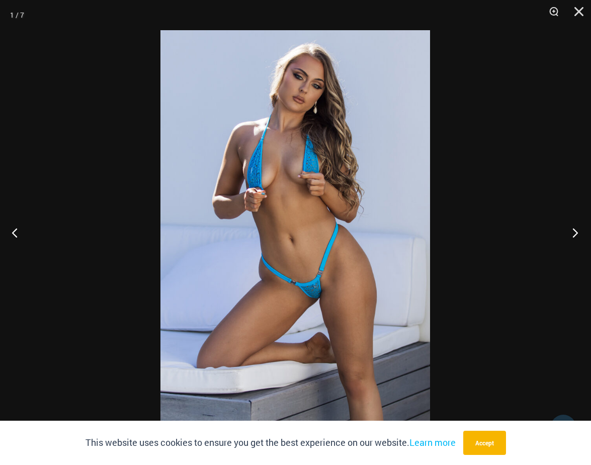
click at [577, 230] on button "Next" at bounding box center [572, 232] width 38 height 50
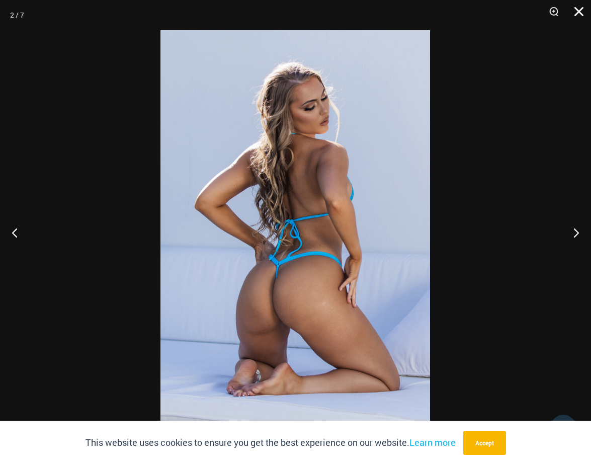
click at [580, 17] on button "Close" at bounding box center [575, 15] width 25 height 30
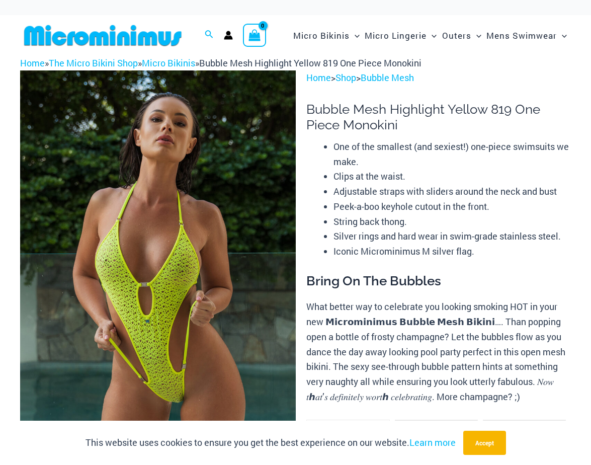
click at [199, 278] on img at bounding box center [158, 276] width 276 height 413
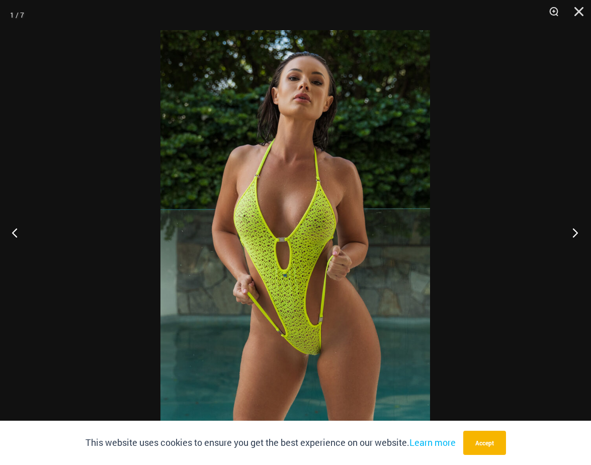
click at [574, 231] on button "Next" at bounding box center [572, 232] width 38 height 50
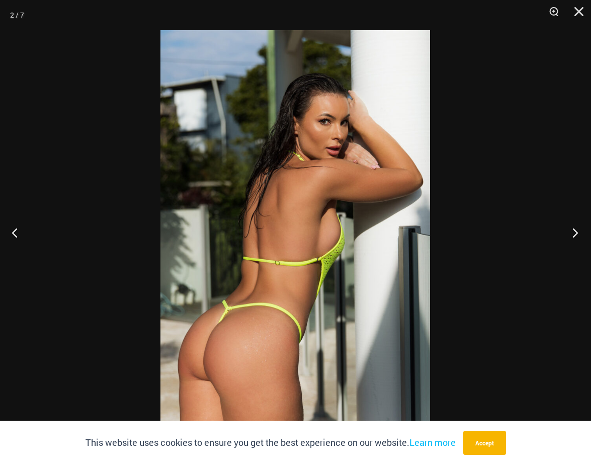
click at [574, 231] on button "Next" at bounding box center [572, 232] width 38 height 50
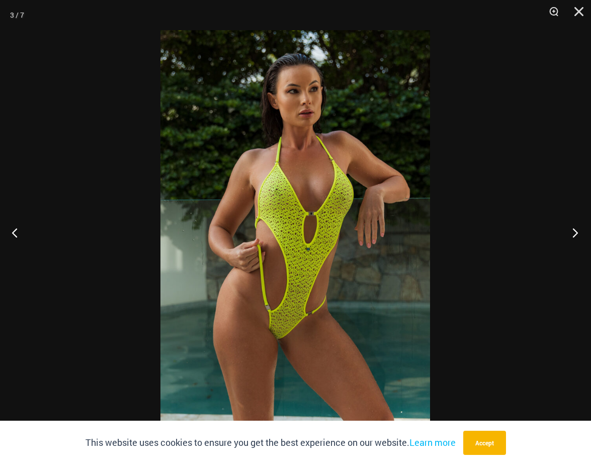
click at [574, 231] on button "Next" at bounding box center [572, 232] width 38 height 50
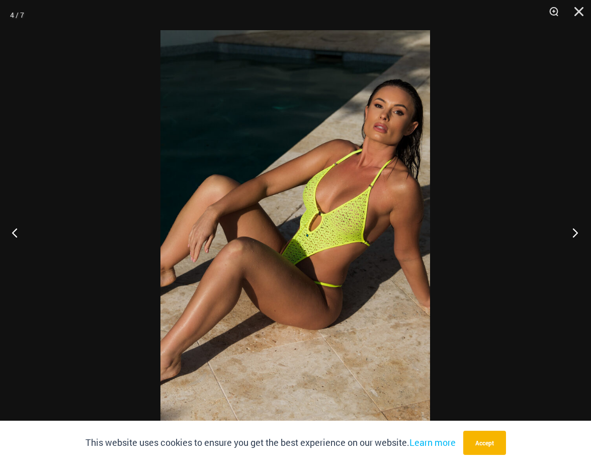
click at [574, 231] on button "Next" at bounding box center [572, 232] width 38 height 50
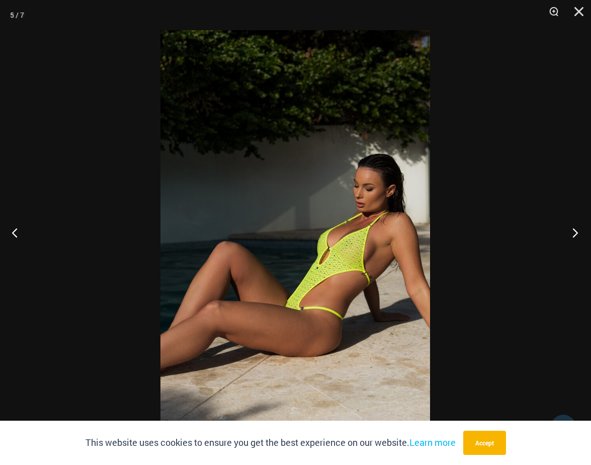
click at [574, 231] on button "Next" at bounding box center [572, 232] width 38 height 50
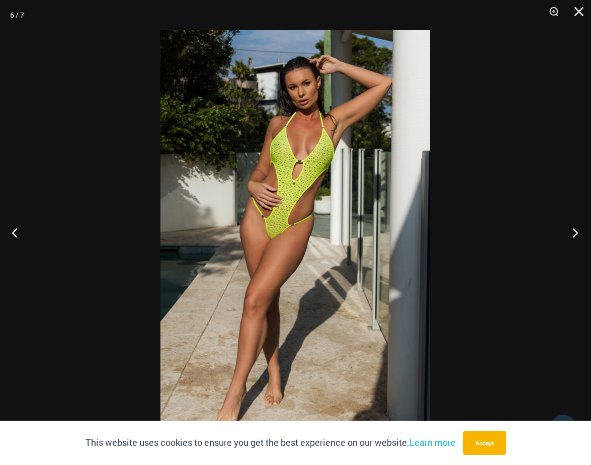
click at [574, 231] on button "Next" at bounding box center [572, 232] width 38 height 50
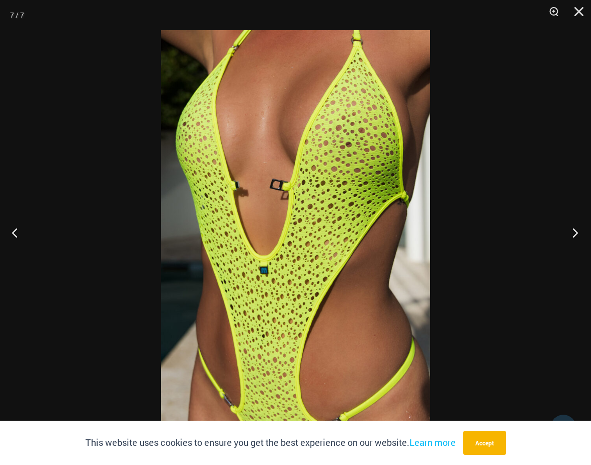
click at [574, 231] on button "Next" at bounding box center [572, 232] width 38 height 50
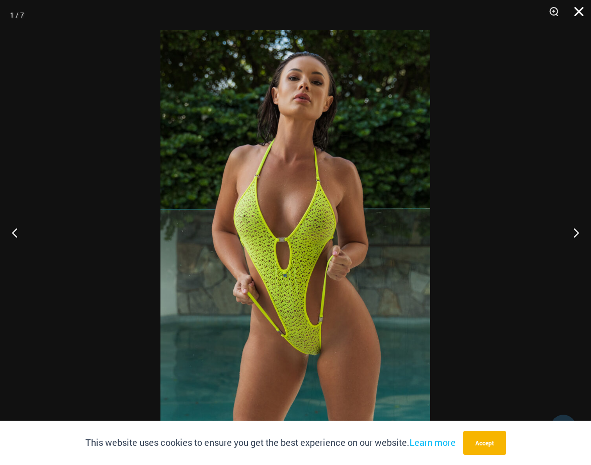
click at [578, 10] on button "Close" at bounding box center [575, 15] width 25 height 30
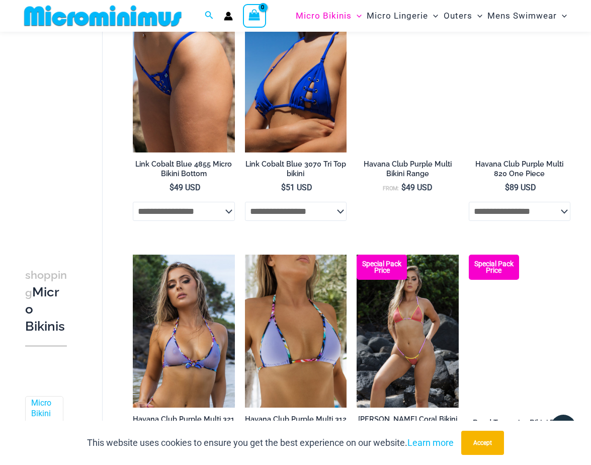
scroll to position [882, 0]
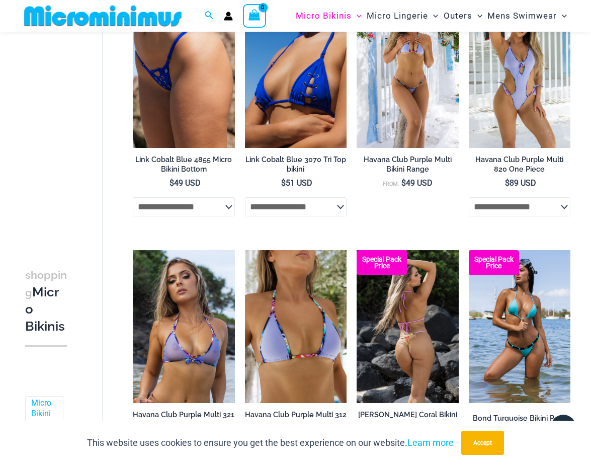
click at [387, 330] on img at bounding box center [408, 326] width 102 height 153
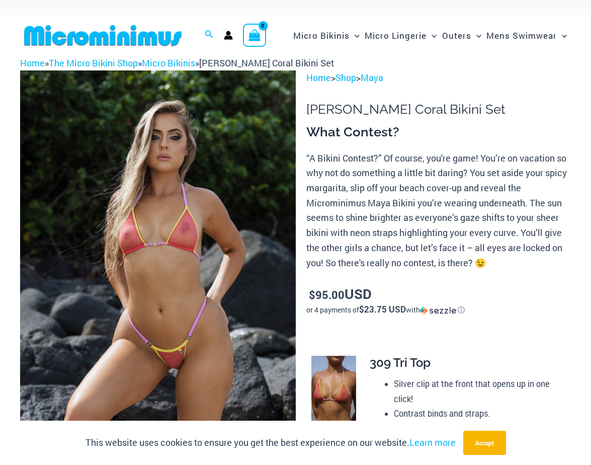
click at [237, 333] on img at bounding box center [158, 276] width 276 height 413
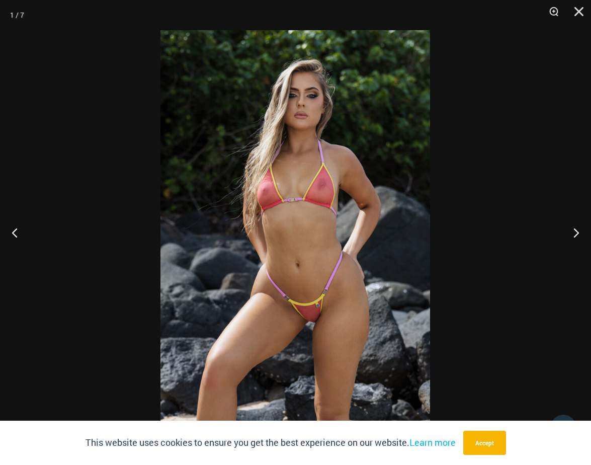
click at [290, 327] on img at bounding box center [295, 232] width 270 height 404
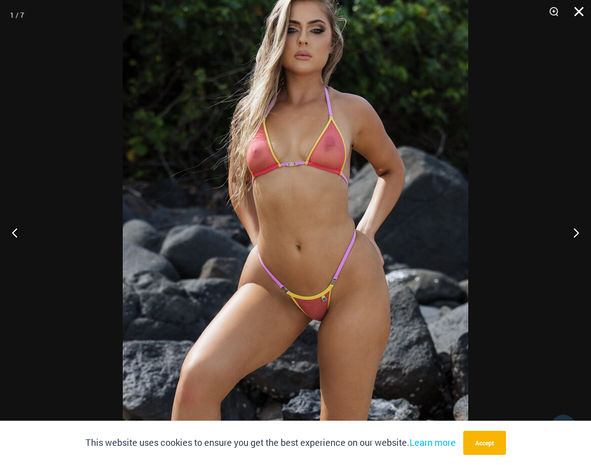
click at [580, 10] on button "Close" at bounding box center [575, 15] width 25 height 30
